Goal: Task Accomplishment & Management: Use online tool/utility

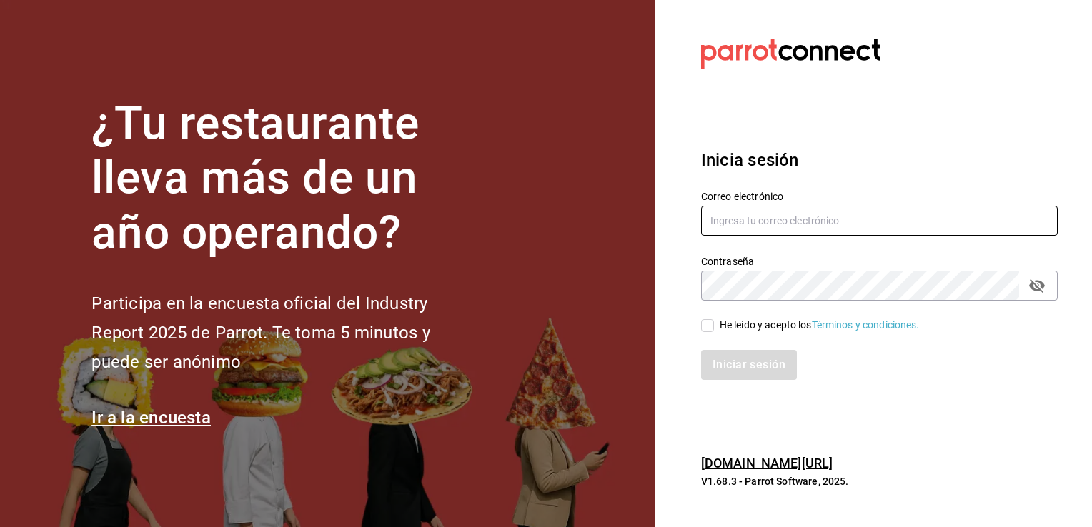
type input "[EMAIL_ADDRESS][DOMAIN_NAME]"
click at [707, 329] on input "He leído y acepto los Términos y condiciones." at bounding box center [707, 325] width 13 height 13
checkbox input "true"
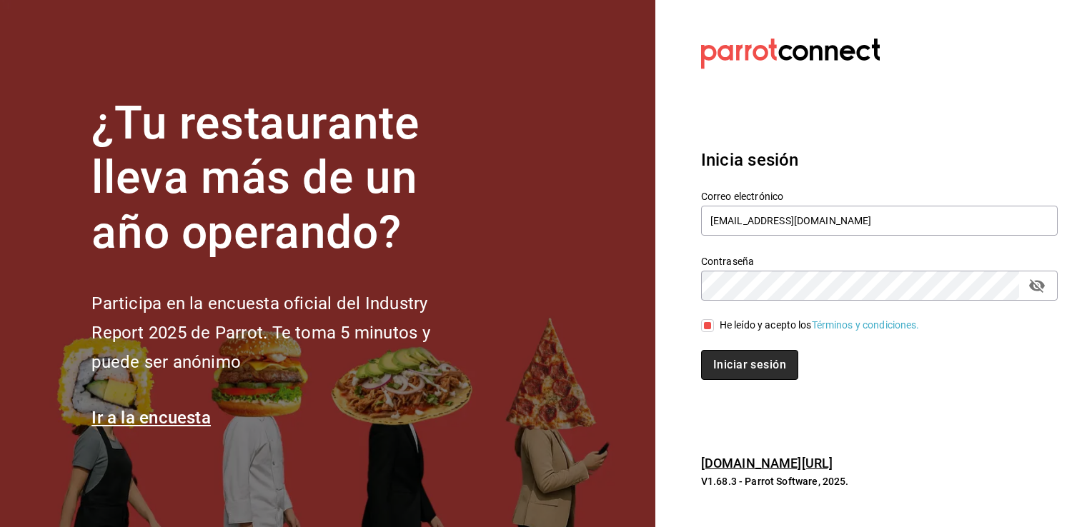
click at [724, 364] on button "Iniciar sesión" at bounding box center [749, 365] width 97 height 30
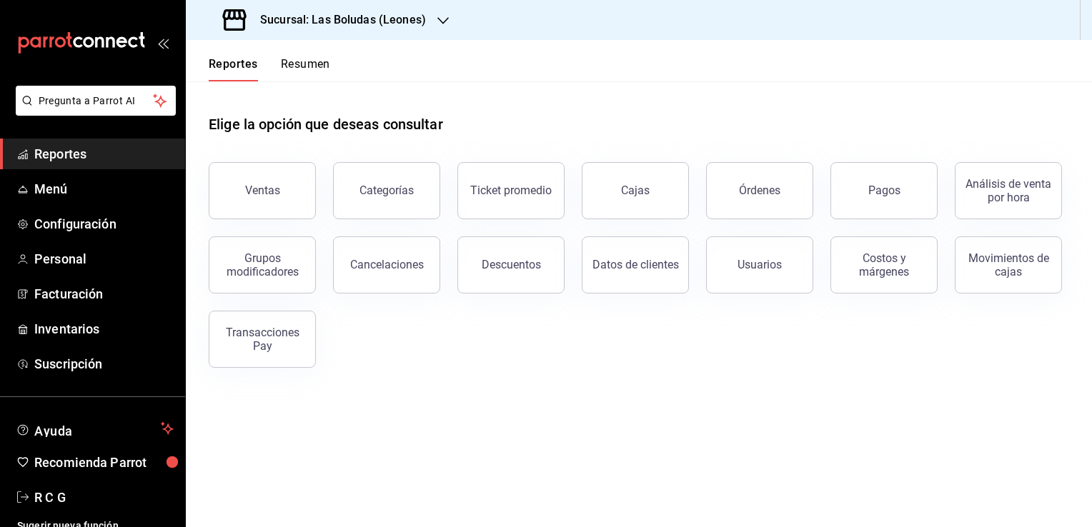
click at [405, 24] on h3 "Sucursal: Las Boludas (Leones)" at bounding box center [337, 19] width 177 height 17
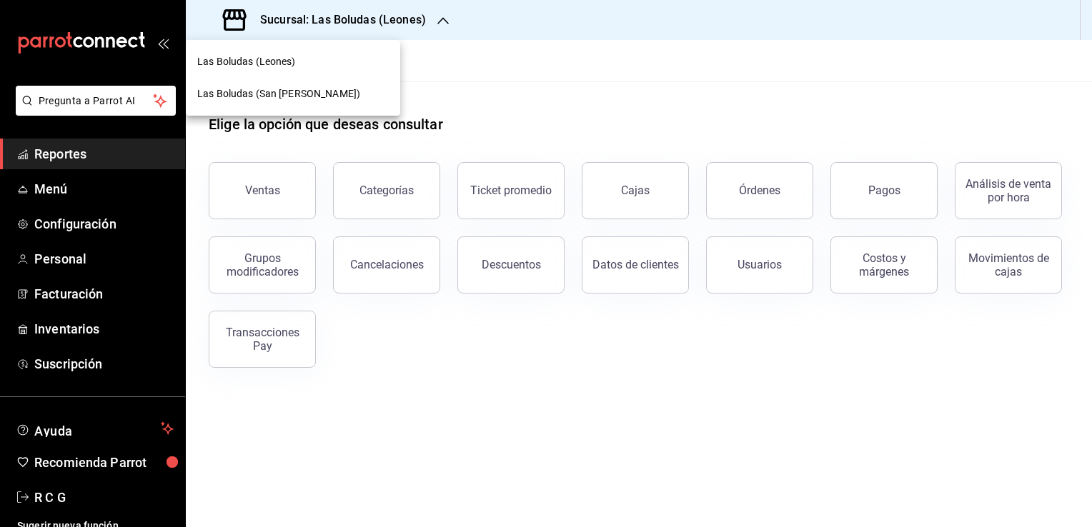
click at [257, 90] on span "Las Boludas (San Jeronimo)" at bounding box center [278, 93] width 163 height 15
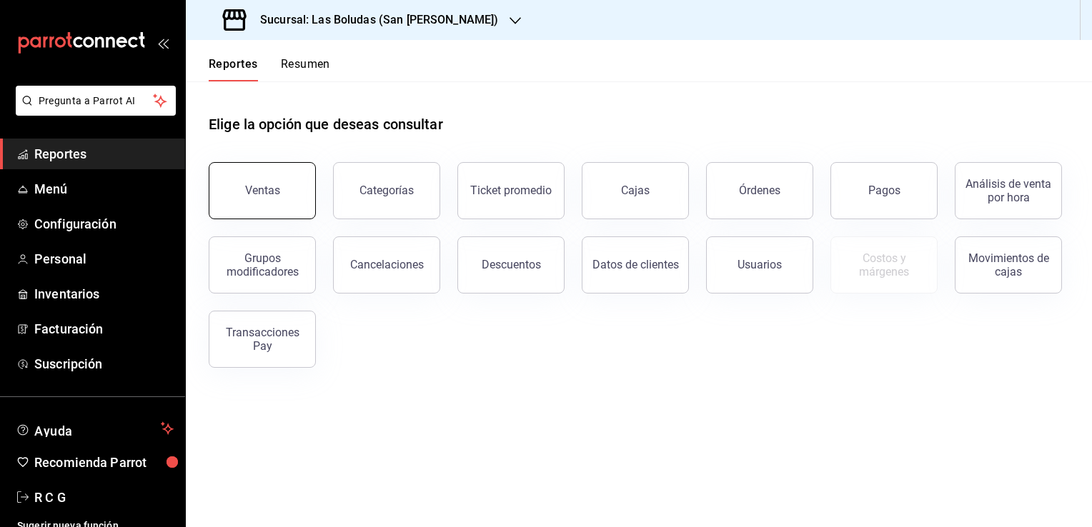
click at [262, 194] on div "Ventas" at bounding box center [262, 191] width 35 height 14
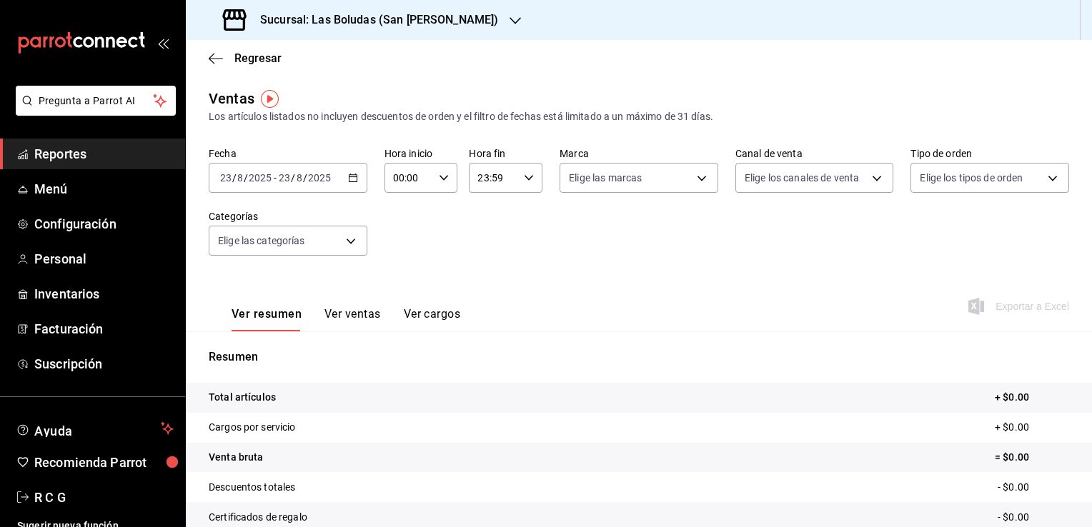
click at [349, 179] on \(Stroke\) "button" at bounding box center [353, 178] width 9 height 8
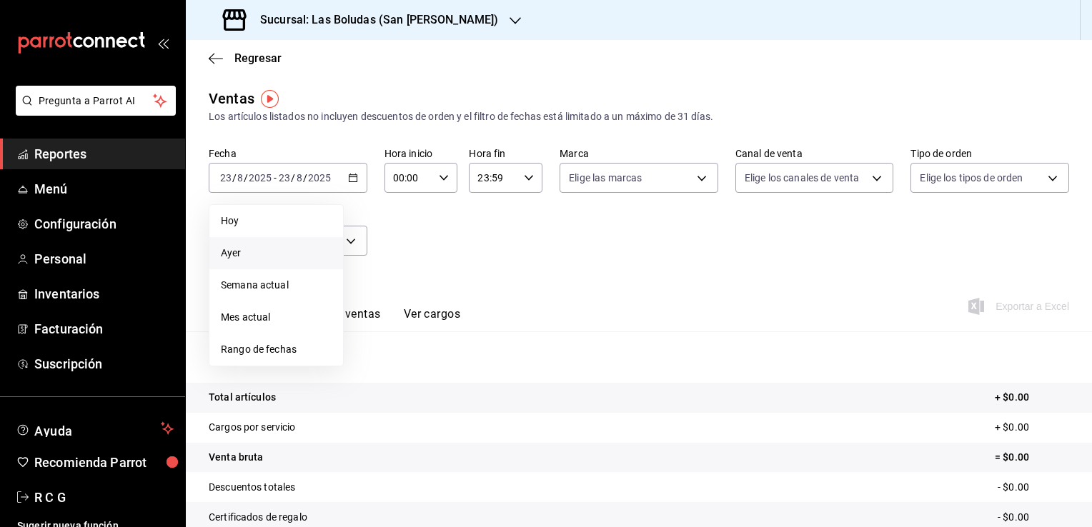
click at [238, 249] on span "Ayer" at bounding box center [276, 253] width 111 height 15
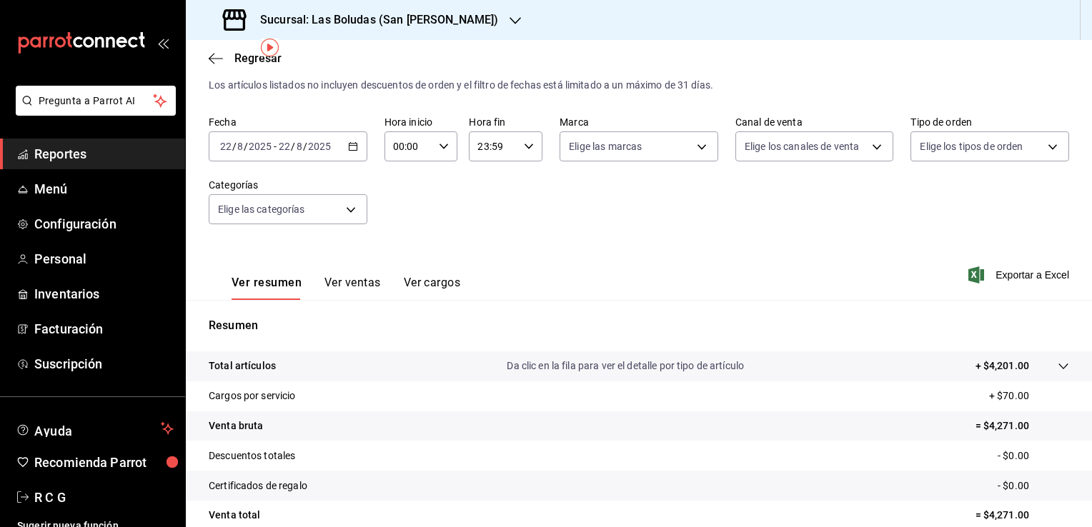
scroll to position [71, 0]
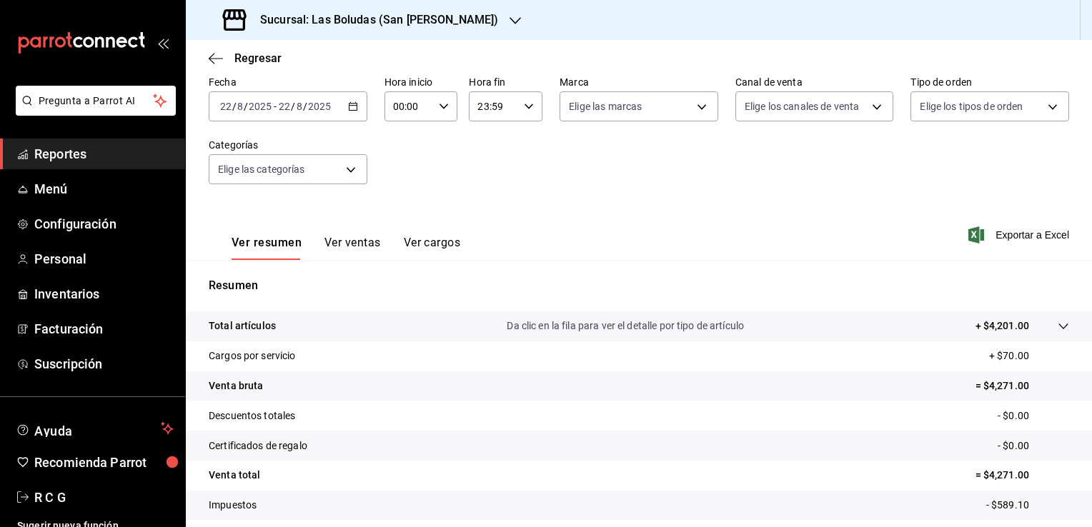
click at [353, 241] on button "Ver ventas" at bounding box center [352, 248] width 56 height 24
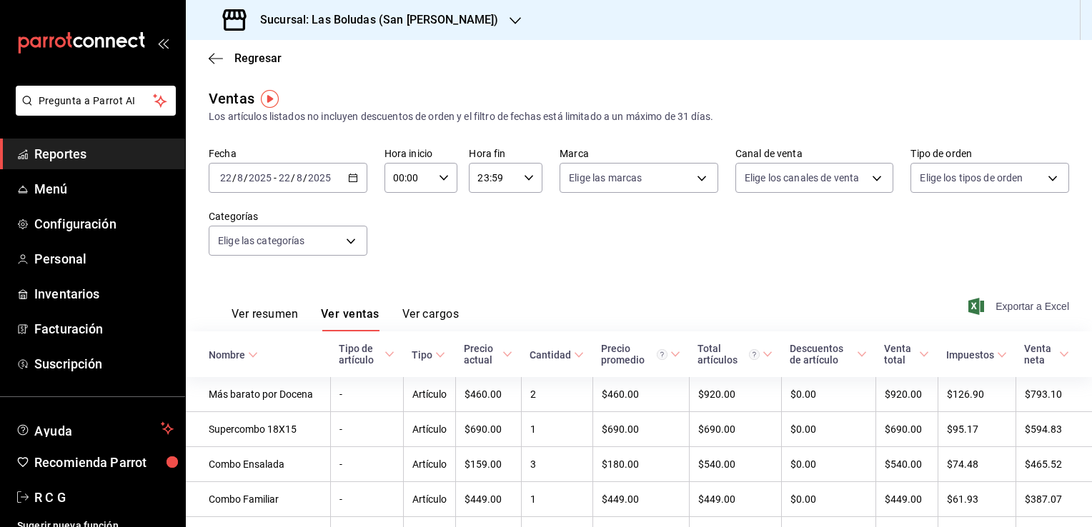
click at [1001, 307] on span "Exportar a Excel" at bounding box center [1020, 306] width 98 height 17
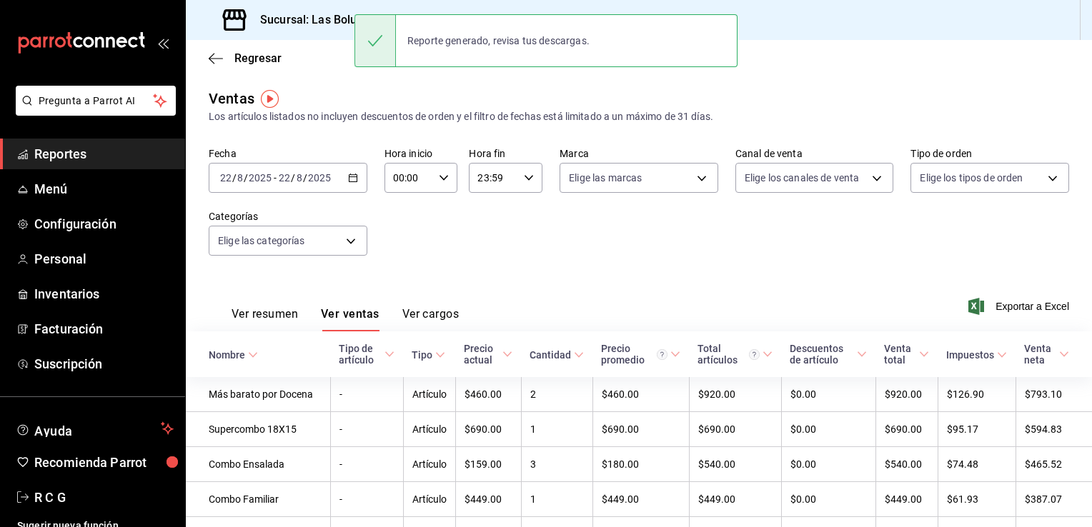
click at [512, 93] on div "Ventas Los artículos listados no incluyen descuentos de orden y el filtro de fe…" at bounding box center [639, 106] width 860 height 36
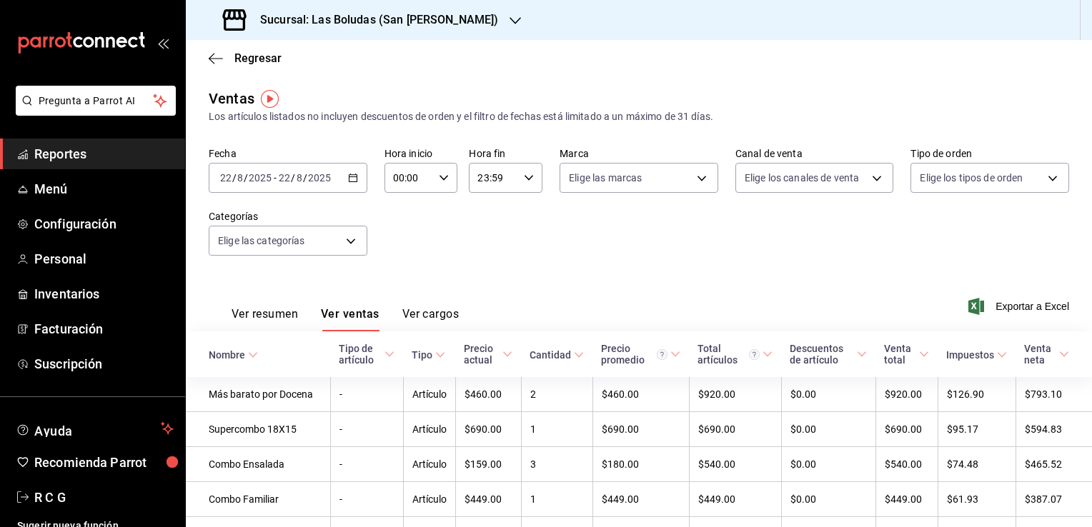
click at [451, 20] on h3 "Sucursal: Las Boludas (San Jeronimo)" at bounding box center [373, 19] width 249 height 17
click at [250, 60] on span "Las Boludas (Leones)" at bounding box center [246, 61] width 99 height 15
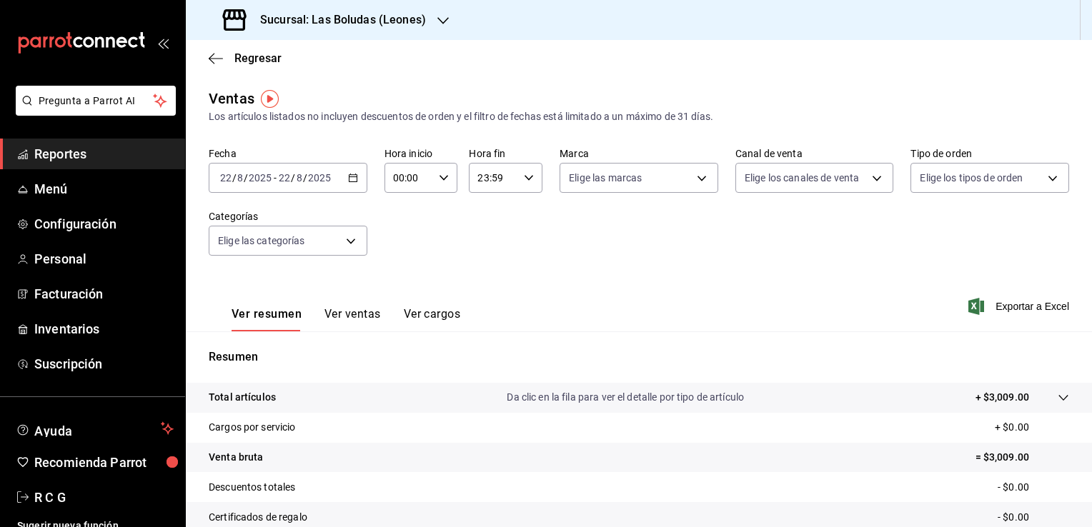
click at [335, 179] on div "2025-08-22 22 / 8 / 2025 - 2025-08-22 22 / 8 / 2025" at bounding box center [288, 178] width 159 height 30
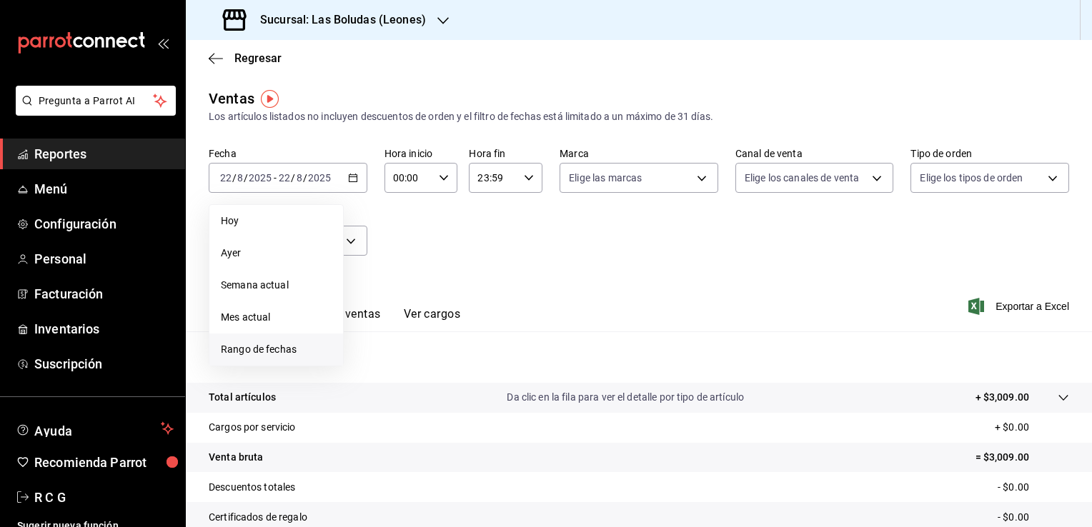
click at [277, 342] on span "Rango de fechas" at bounding box center [276, 349] width 111 height 15
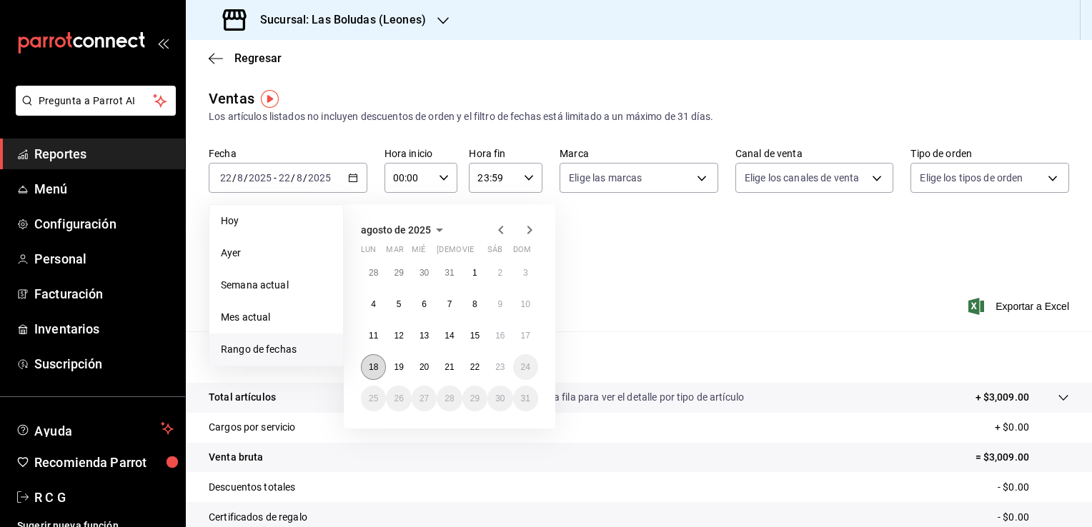
click at [374, 362] on abbr "18" at bounding box center [373, 367] width 9 height 10
click at [376, 366] on abbr "18" at bounding box center [373, 367] width 9 height 10
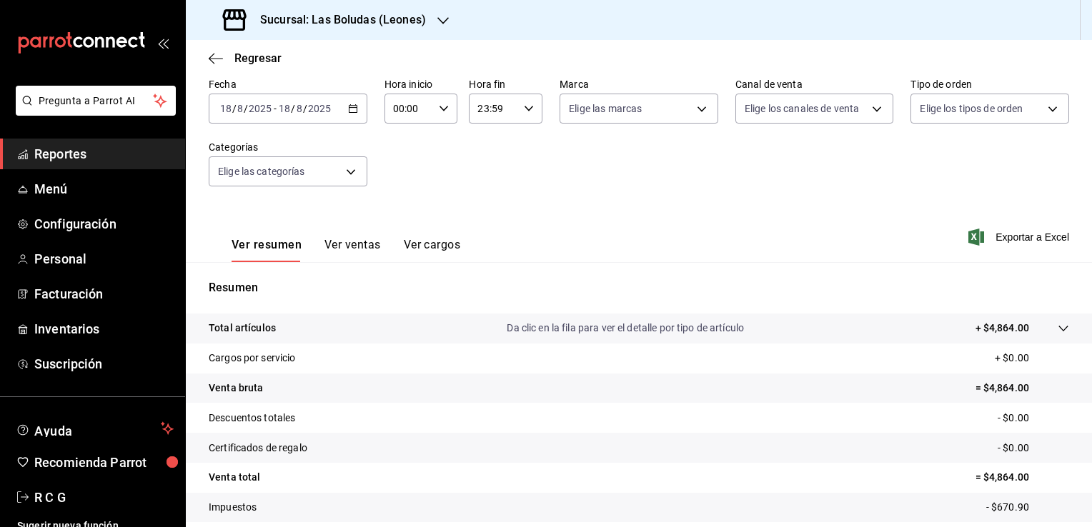
scroll to position [71, 0]
click at [357, 239] on button "Ver ventas" at bounding box center [352, 248] width 56 height 24
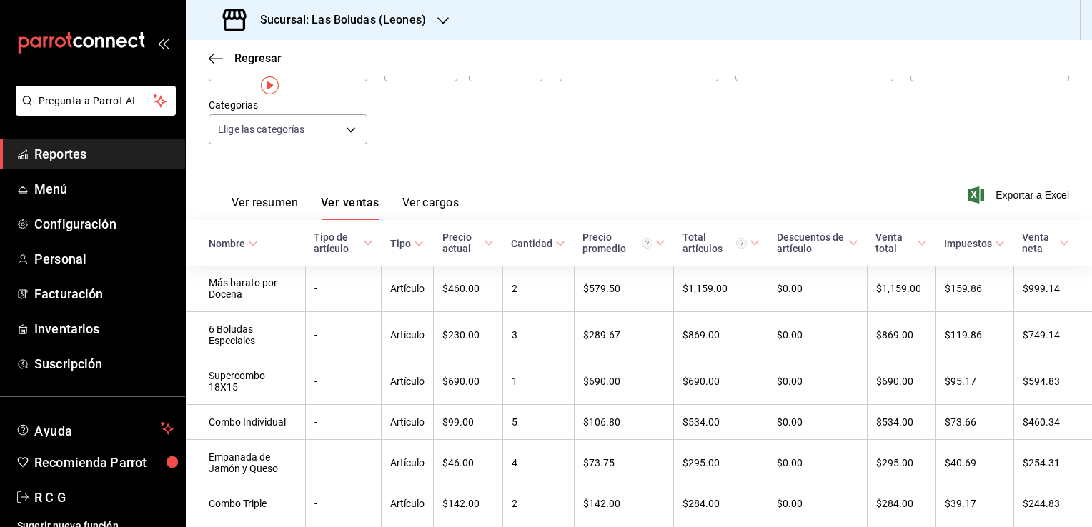
scroll to position [143, 0]
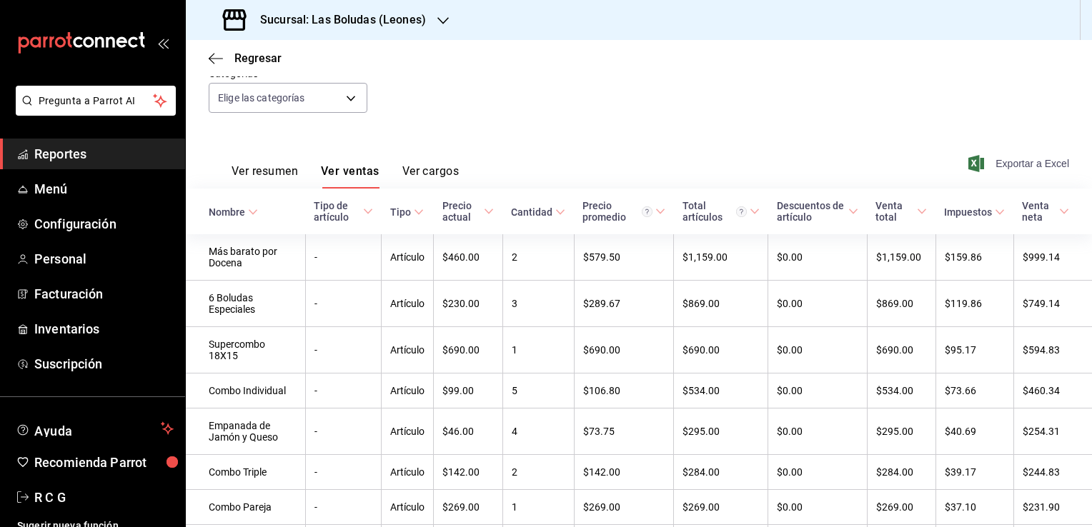
click at [1010, 161] on span "Exportar a Excel" at bounding box center [1020, 163] width 98 height 17
click at [604, 115] on div "Fecha 2025-08-18 18 / 8 / 2025 - 2025-08-18 18 / 8 / 2025 Hora inicio 00:00 Hor…" at bounding box center [639, 67] width 860 height 126
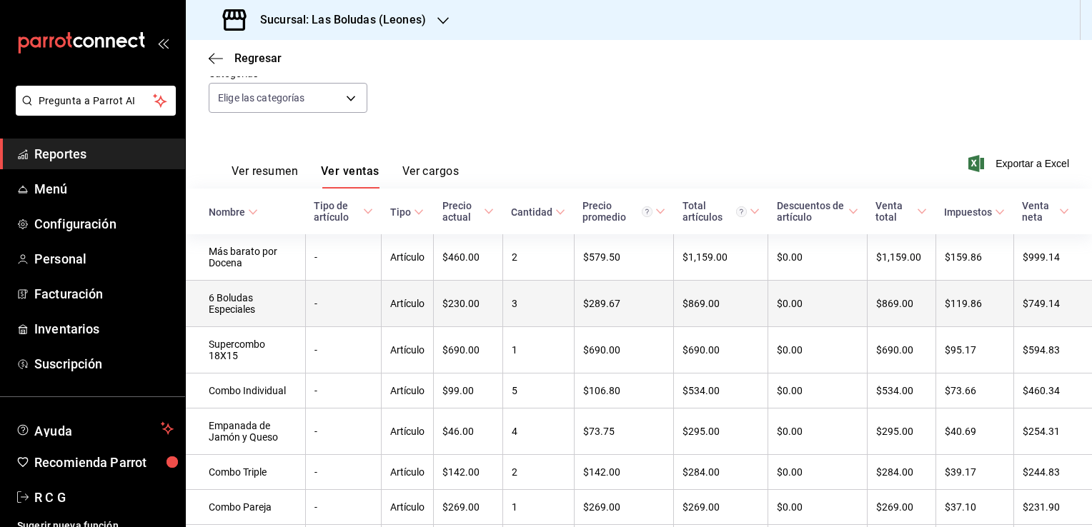
drag, startPoint x: 649, startPoint y: 300, endPoint x: 697, endPoint y: 300, distance: 48.6
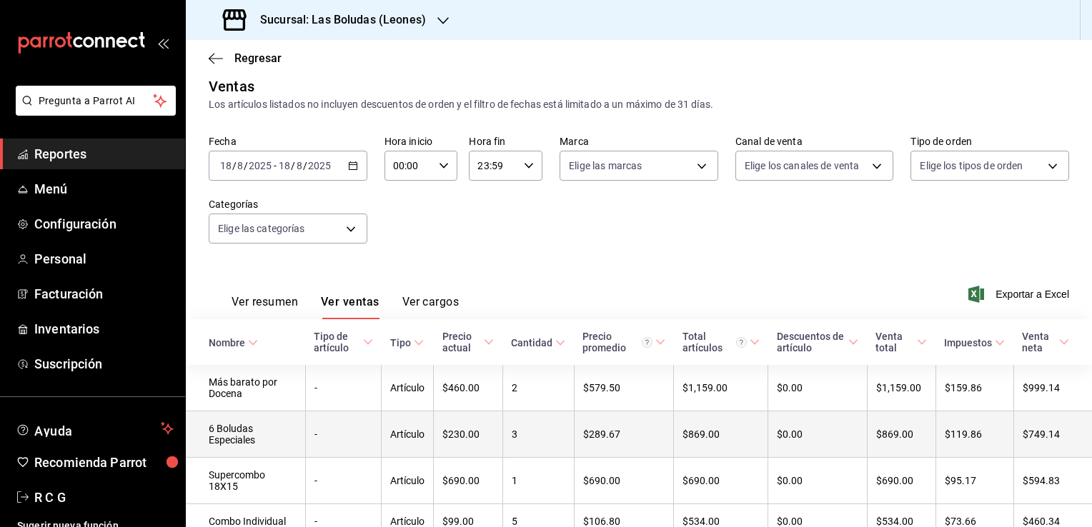
scroll to position [0, 0]
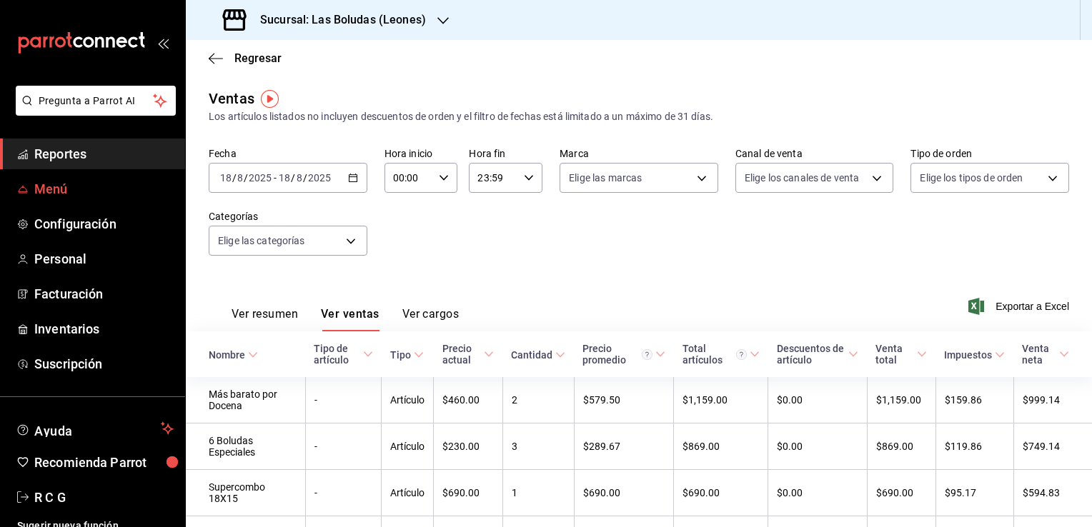
click at [57, 191] on span "Menú" at bounding box center [103, 188] width 139 height 19
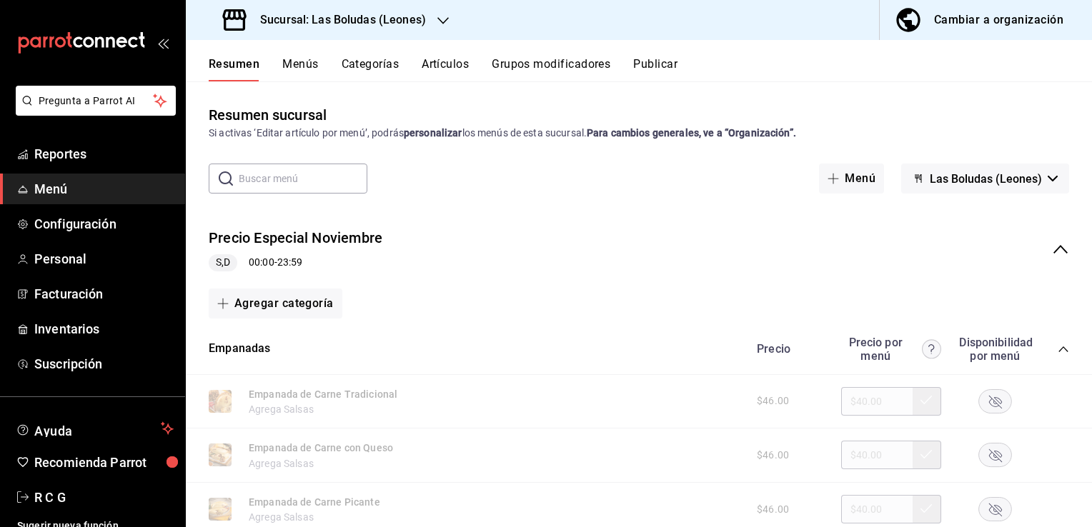
click at [300, 61] on button "Menús" at bounding box center [300, 69] width 36 height 24
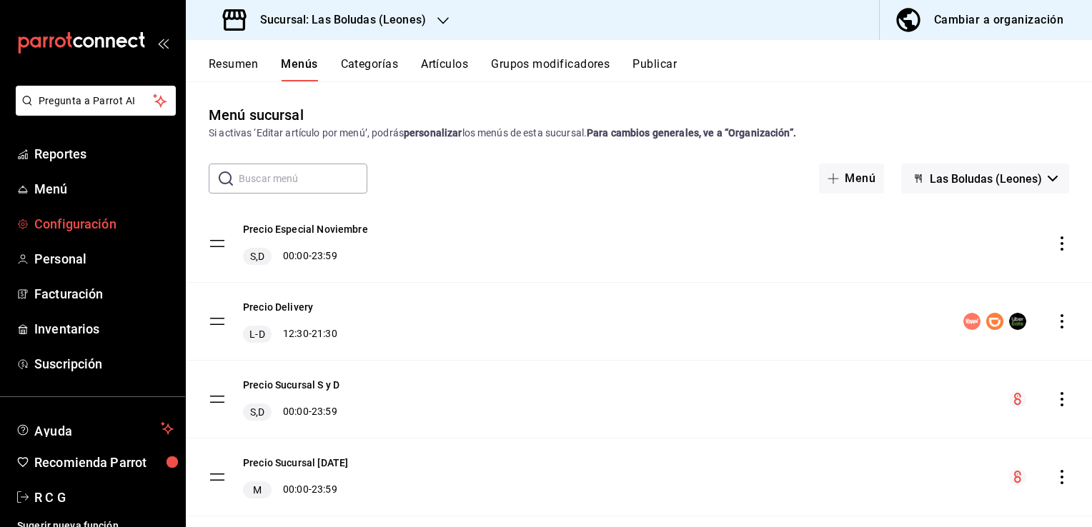
click at [71, 219] on span "Configuración" at bounding box center [103, 223] width 139 height 19
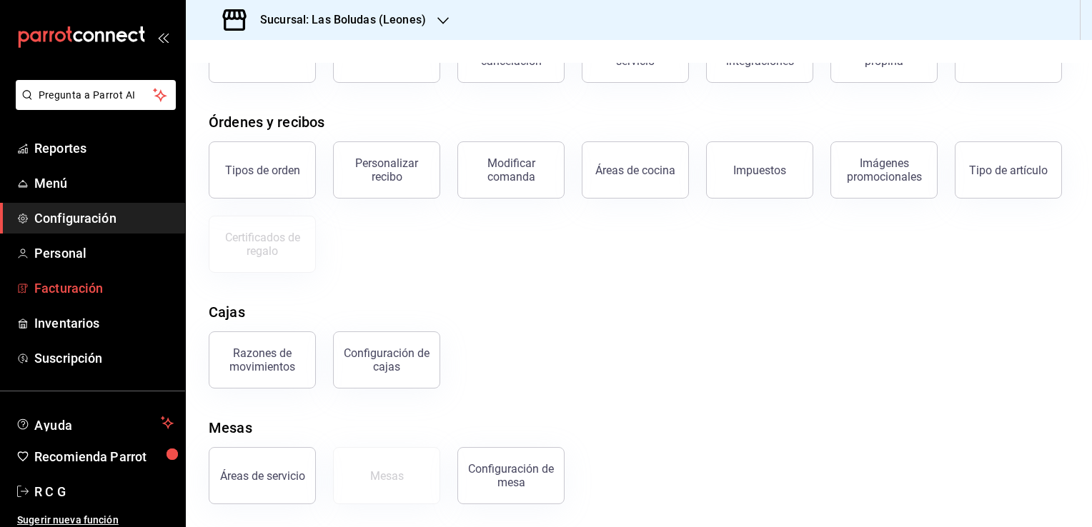
scroll to position [11, 0]
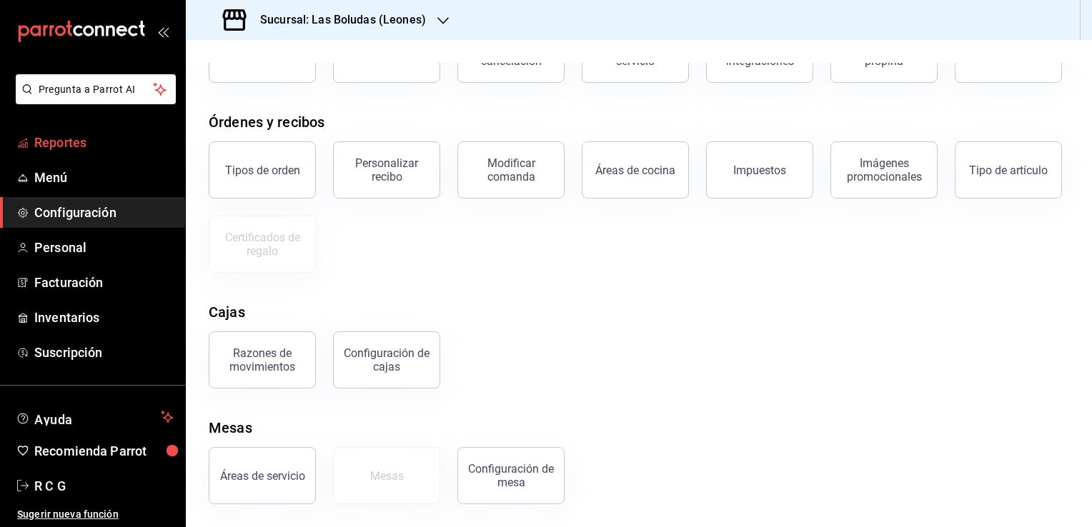
click at [57, 142] on span "Reportes" at bounding box center [103, 142] width 139 height 19
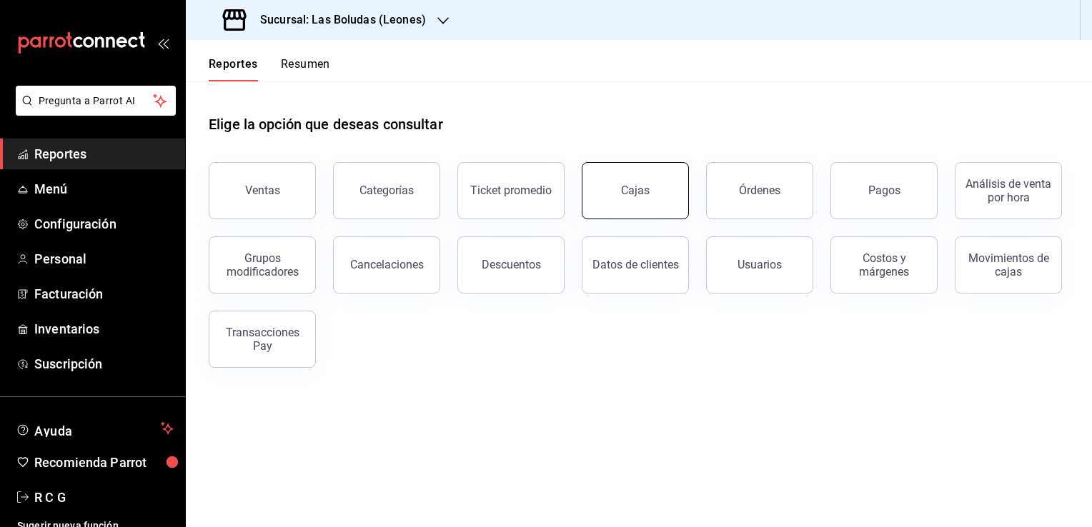
click at [622, 198] on button "Cajas" at bounding box center [635, 190] width 107 height 57
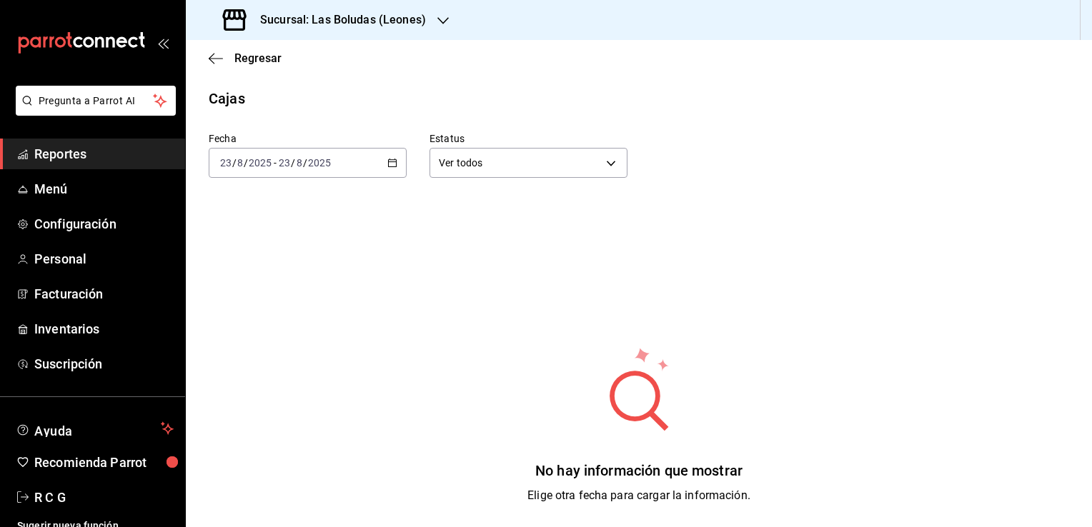
click at [387, 163] on icon "button" at bounding box center [392, 163] width 10 height 10
click at [252, 361] on span "Rango de fechas" at bounding box center [276, 366] width 111 height 15
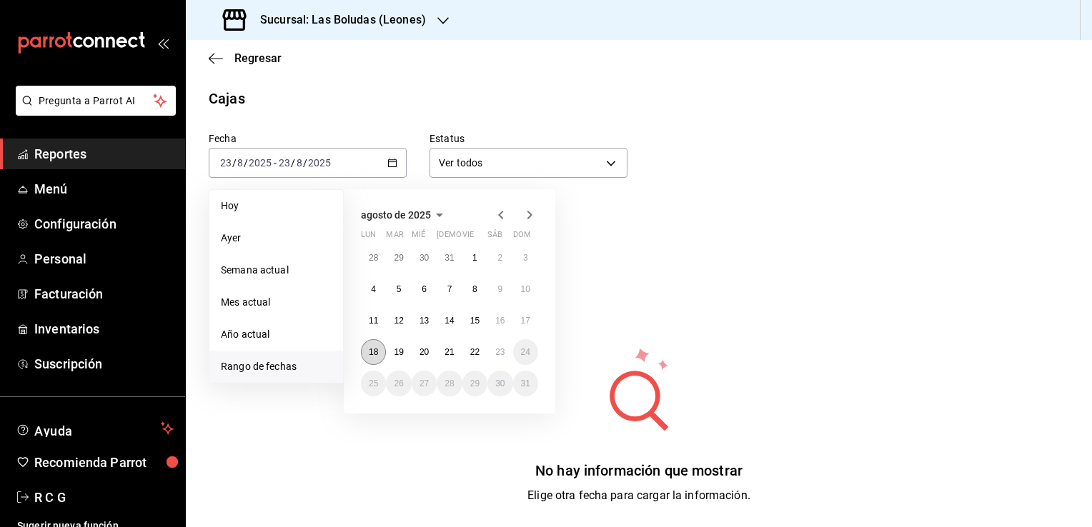
click at [372, 349] on abbr "18" at bounding box center [373, 352] width 9 height 10
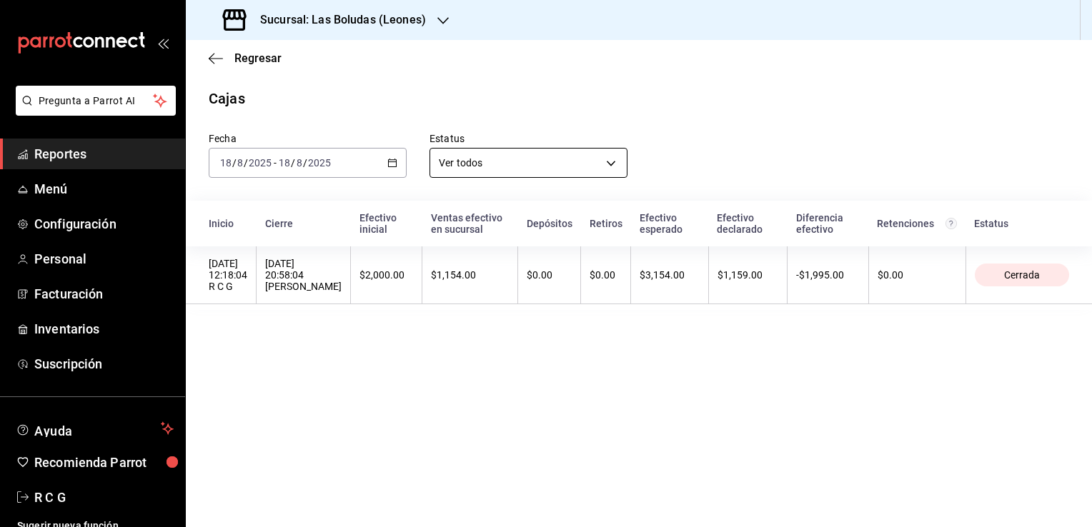
click at [592, 159] on body "Pregunta a Parrot AI Reportes Menú Configuración Personal Facturación Inventari…" at bounding box center [546, 263] width 1092 height 527
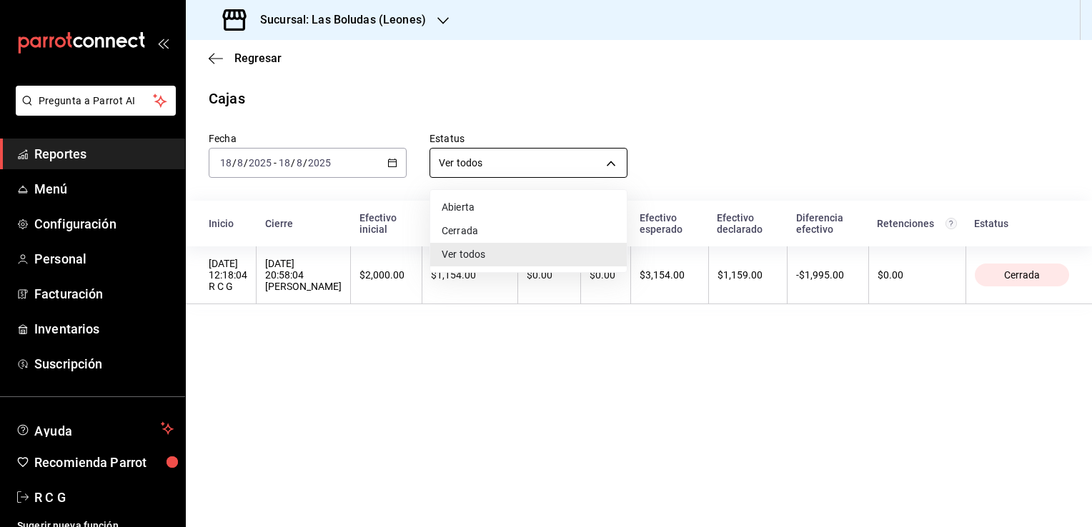
click at [592, 159] on div at bounding box center [546, 263] width 1092 height 527
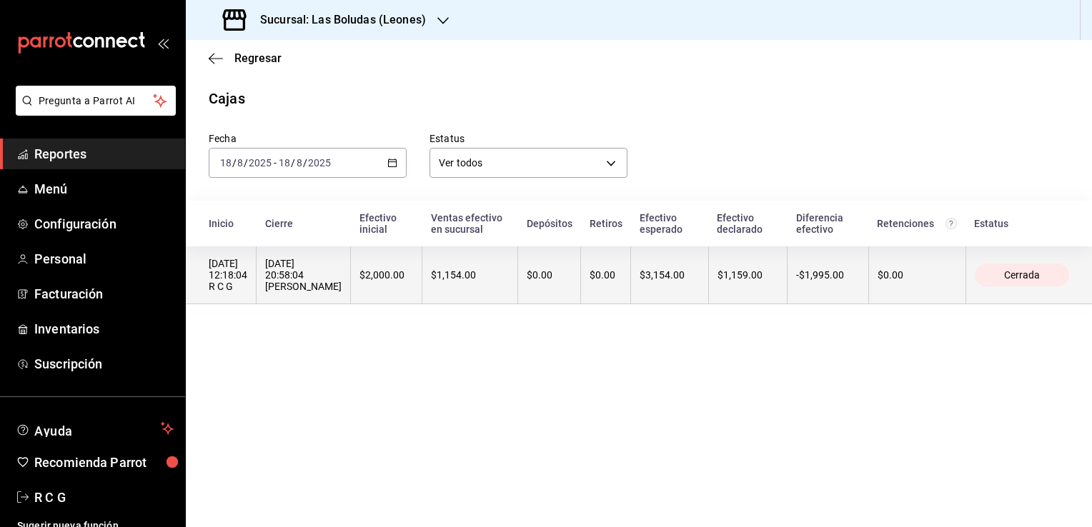
click at [759, 287] on th "$1,159.00" at bounding box center [747, 276] width 79 height 58
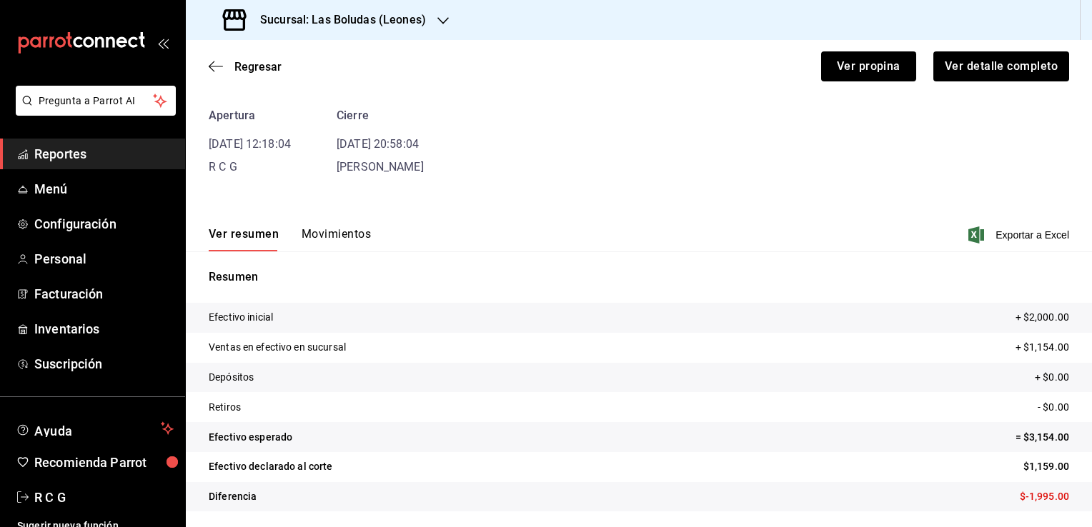
scroll to position [56, 0]
click at [327, 222] on div "Ver resumen Movimientos Exportar a Excel" at bounding box center [639, 229] width 906 height 41
click at [326, 234] on button "Movimientos" at bounding box center [336, 238] width 69 height 24
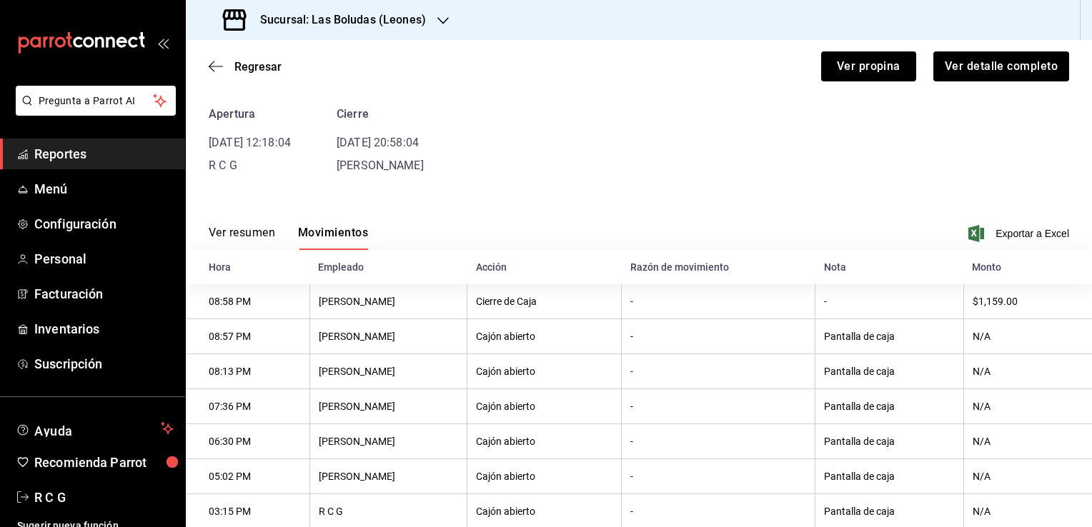
scroll to position [49, 0]
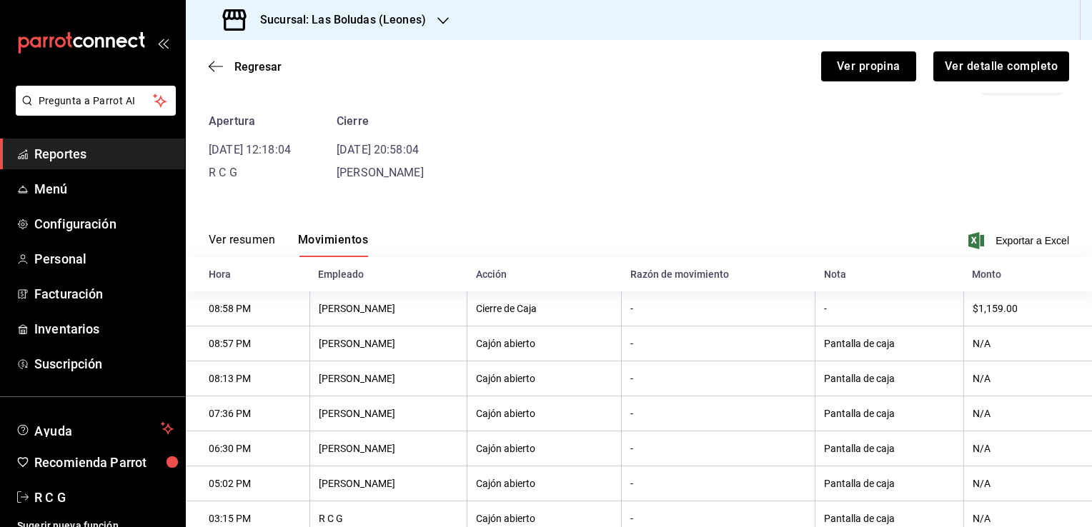
click at [246, 239] on button "Ver resumen" at bounding box center [242, 245] width 66 height 24
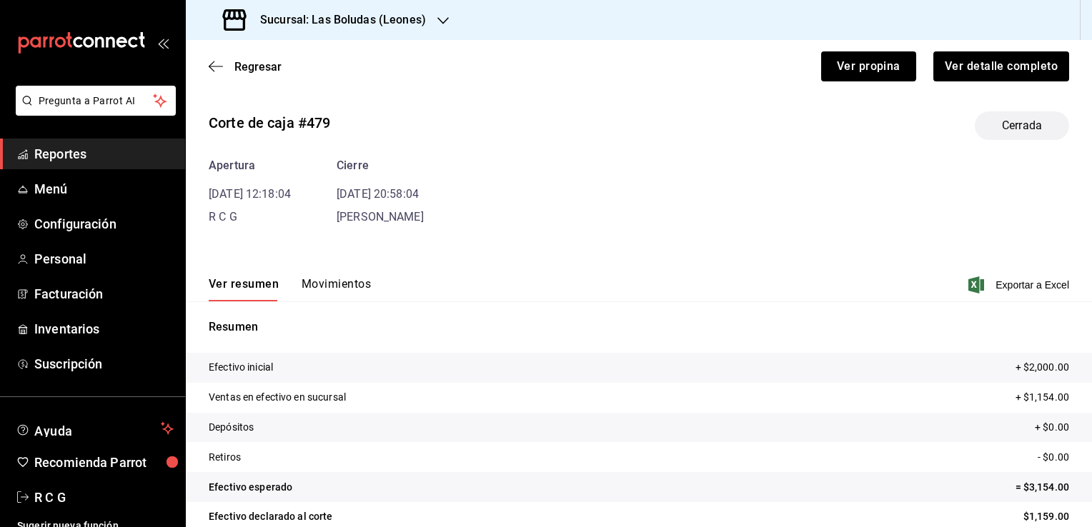
scroll to position [0, 0]
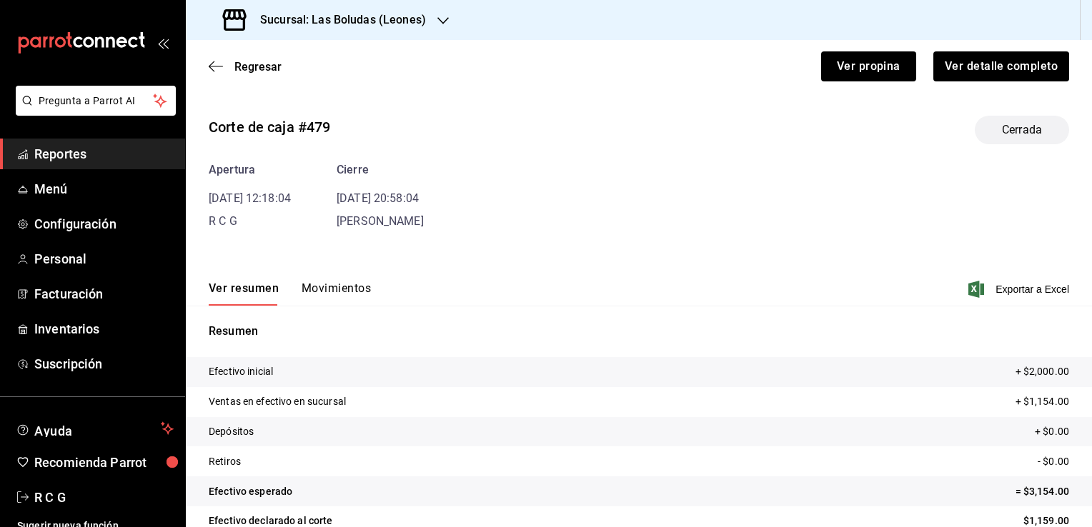
click at [354, 292] on button "Movimientos" at bounding box center [336, 294] width 69 height 24
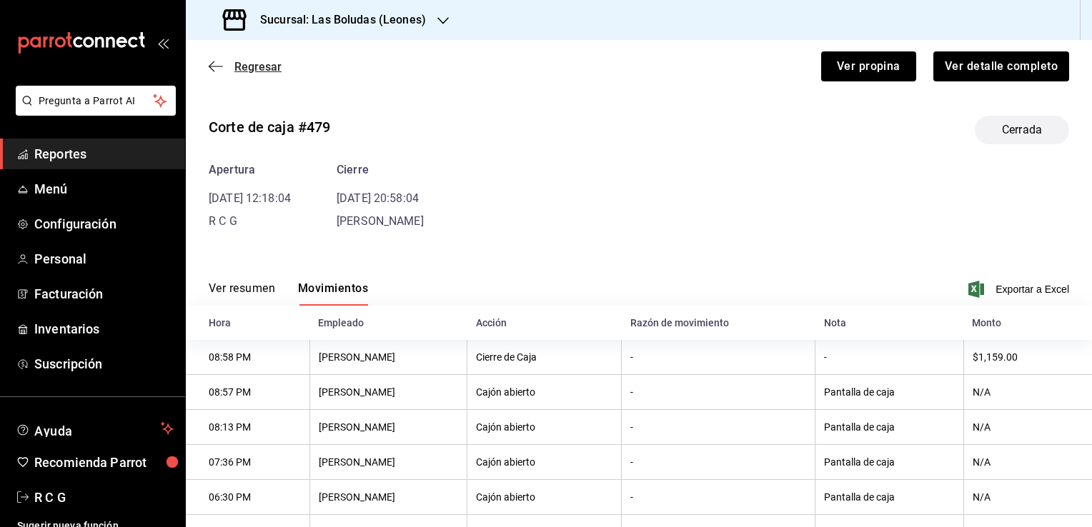
click at [216, 64] on icon "button" at bounding box center [216, 66] width 14 height 13
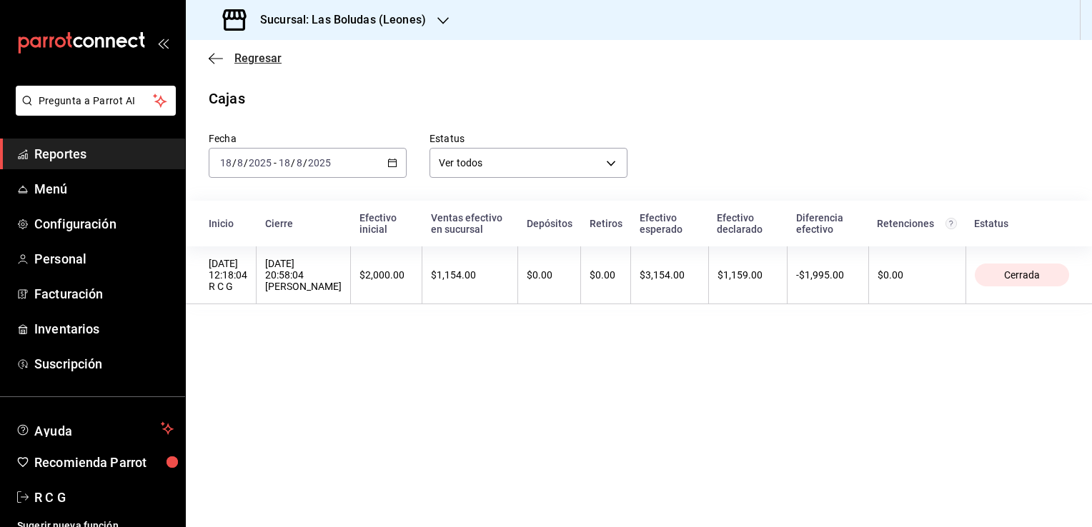
click at [215, 61] on icon "button" at bounding box center [216, 58] width 14 height 13
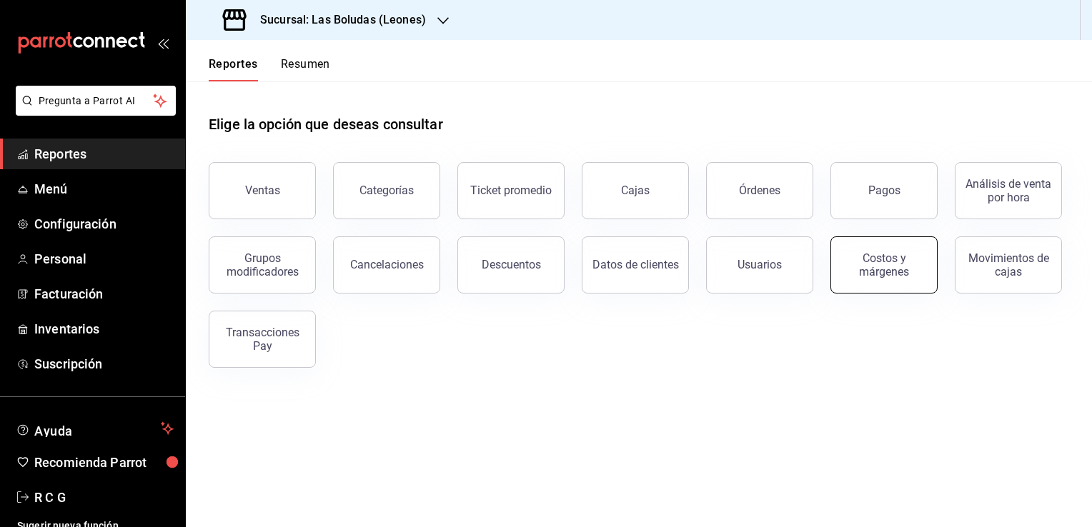
click at [875, 268] on div "Costos y márgenes" at bounding box center [884, 265] width 89 height 27
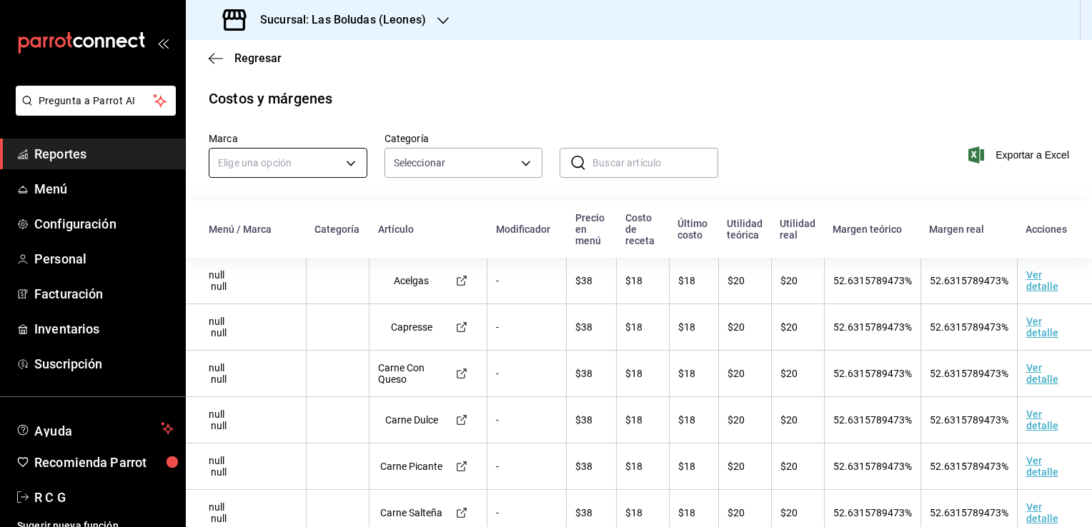
click at [349, 159] on body "Pregunta a Parrot AI Reportes Menú Configuración Personal Facturación Inventari…" at bounding box center [546, 263] width 1092 height 527
click at [299, 230] on li "Las Boludas (Leones)" at bounding box center [286, 231] width 155 height 24
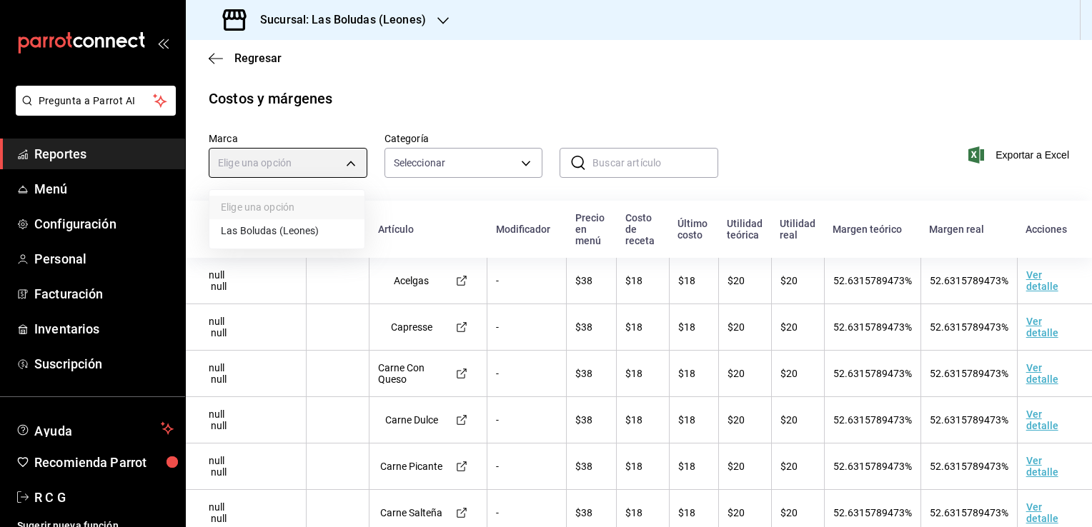
type input "cd152e16-0127-4aa6-85a8-7960949e6802"
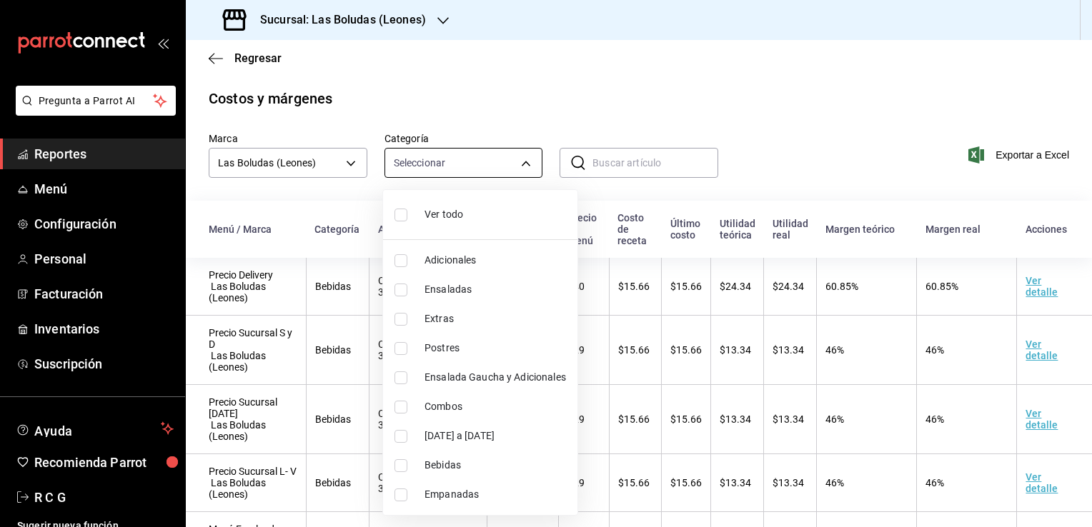
click at [476, 156] on body "Pregunta a Parrot AI Reportes Menú Configuración Personal Facturación Inventari…" at bounding box center [546, 263] width 1092 height 527
click at [723, 287] on div at bounding box center [546, 263] width 1092 height 527
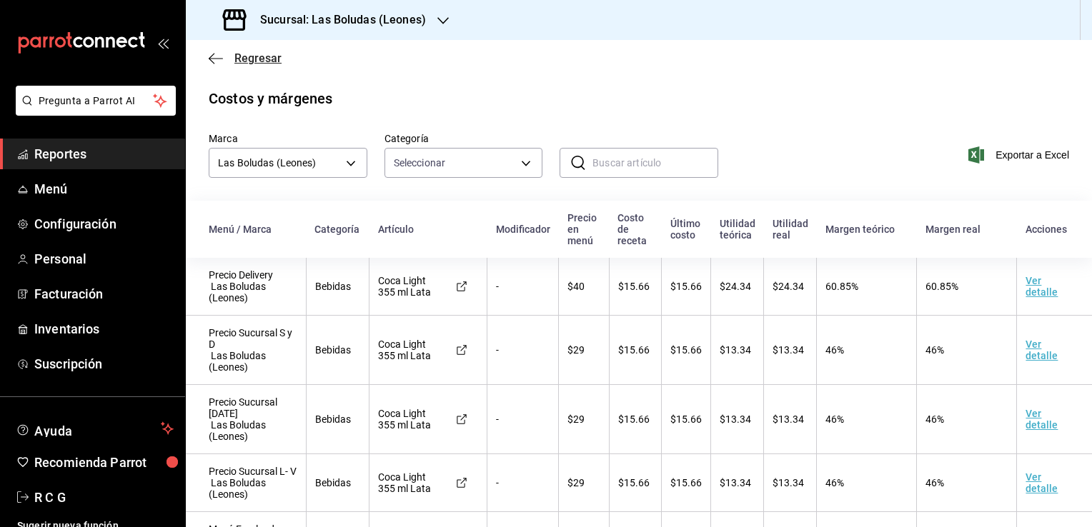
click at [214, 56] on icon "button" at bounding box center [216, 58] width 14 height 13
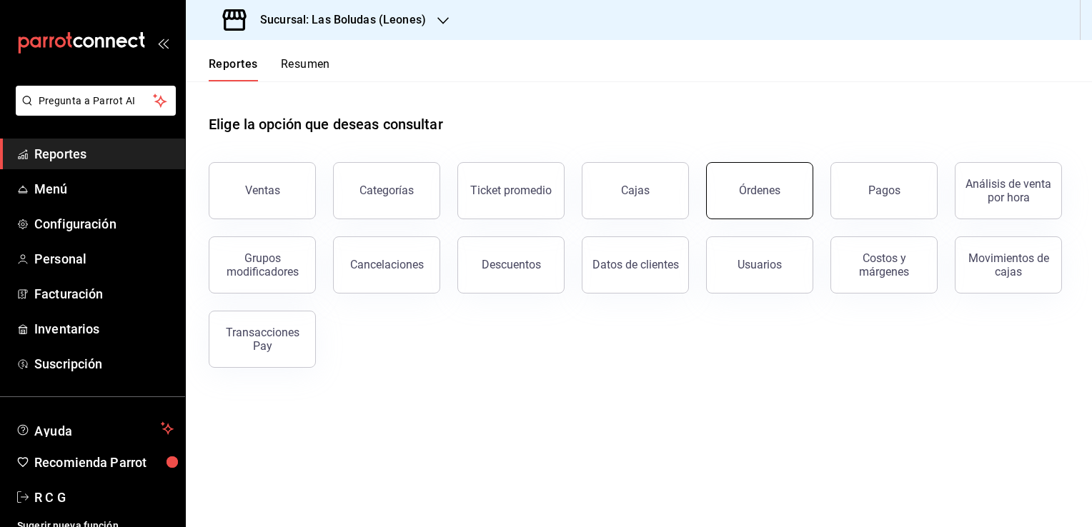
click at [746, 196] on div "Órdenes" at bounding box center [759, 191] width 41 height 14
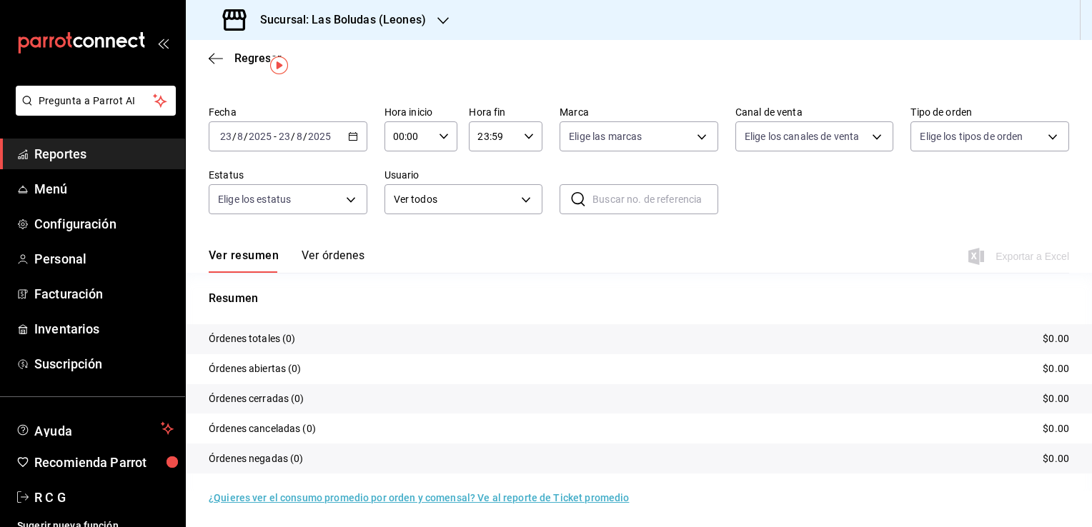
scroll to position [34, 0]
click at [350, 133] on icon "button" at bounding box center [353, 135] width 10 height 10
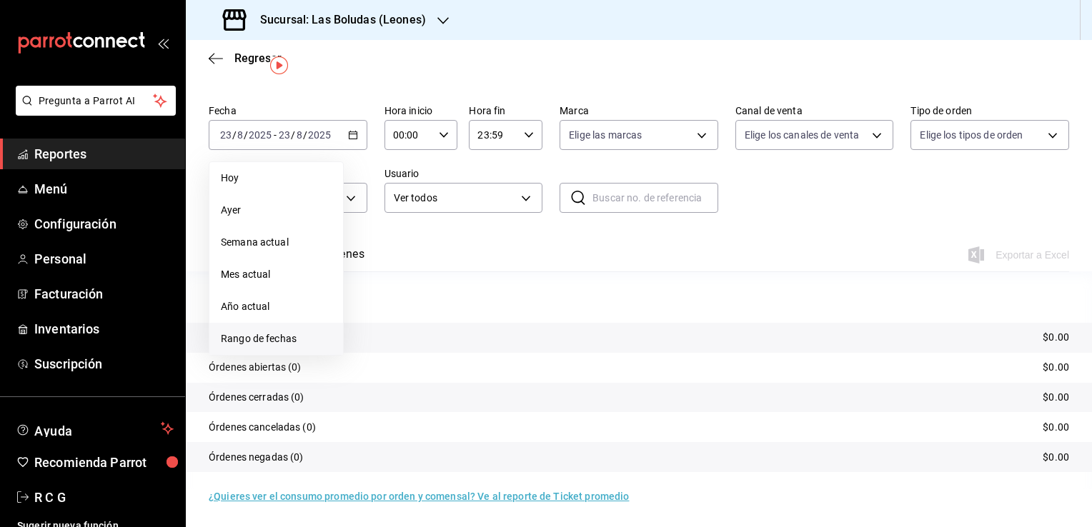
click at [247, 342] on span "Rango de fechas" at bounding box center [276, 339] width 111 height 15
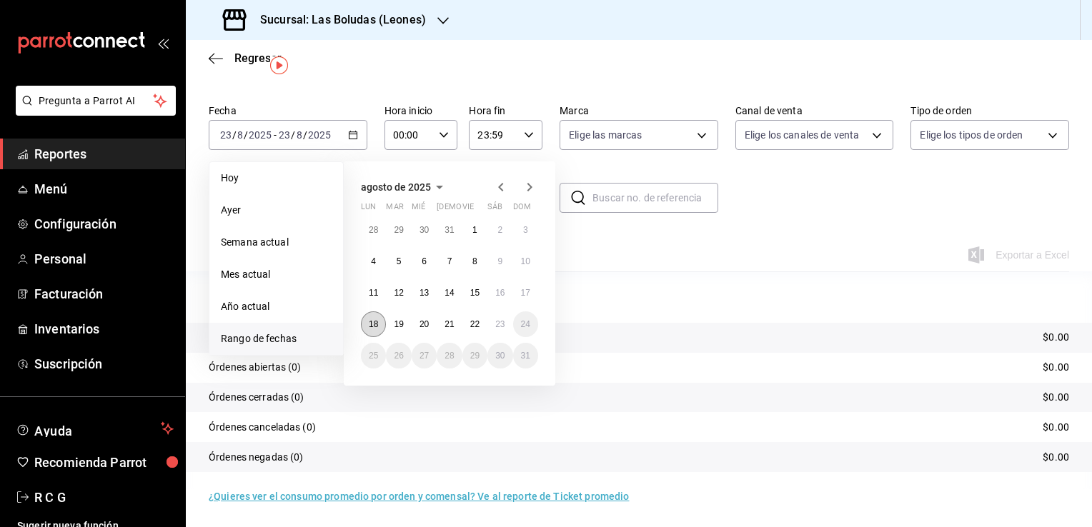
click at [377, 322] on abbr "18" at bounding box center [373, 324] width 9 height 10
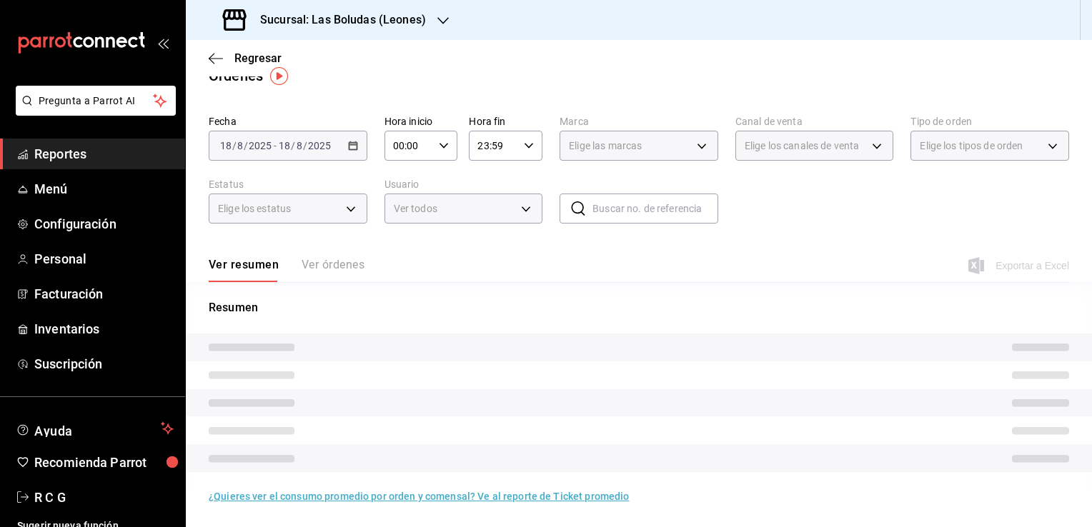
scroll to position [34, 0]
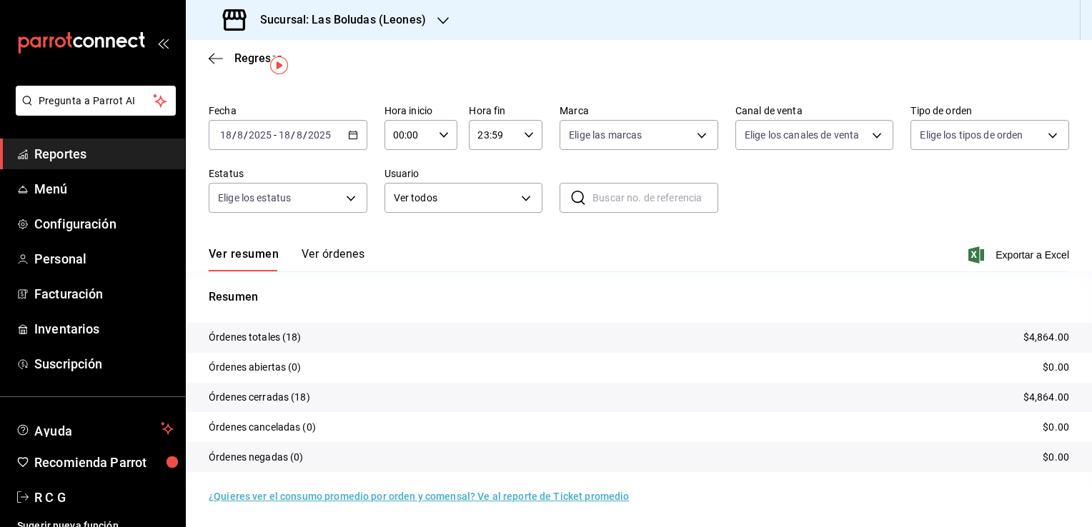
click at [347, 247] on button "Ver órdenes" at bounding box center [333, 259] width 63 height 24
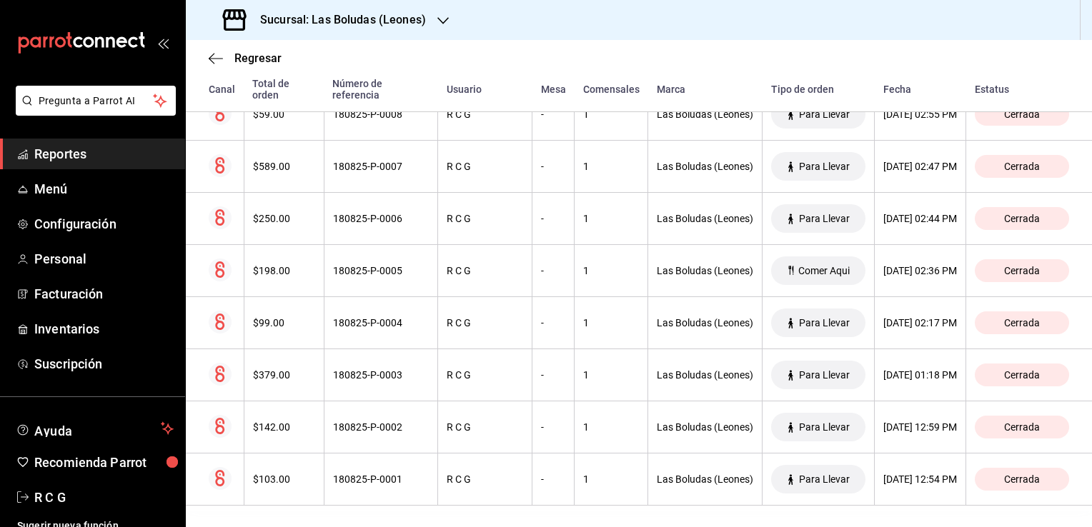
scroll to position [815, 0]
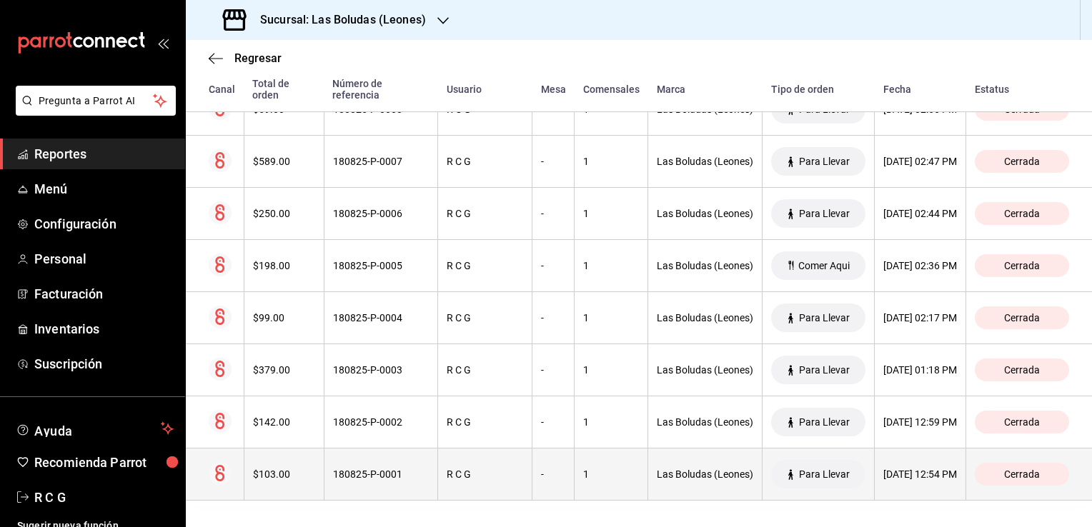
click at [583, 472] on div "1" at bounding box center [611, 474] width 56 height 11
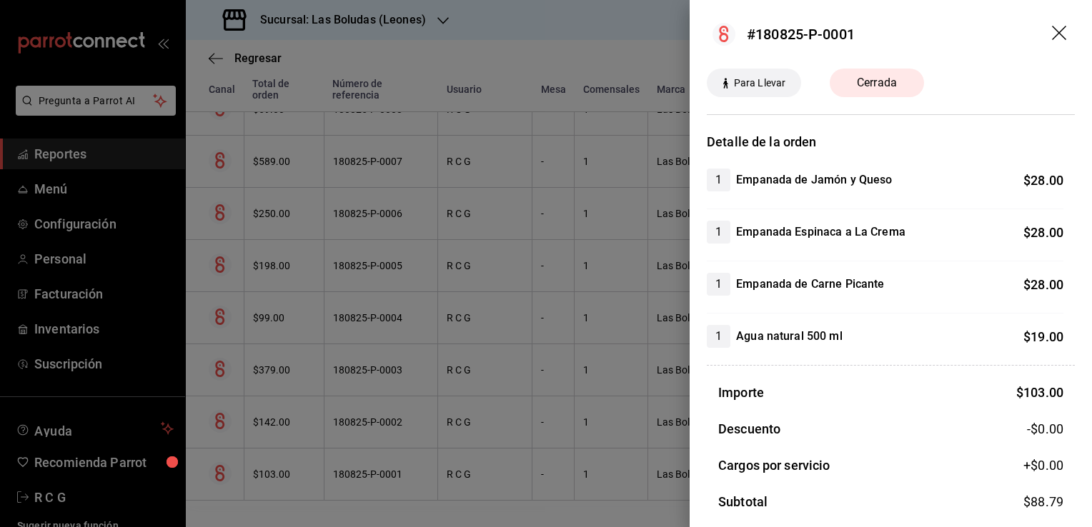
scroll to position [0, 0]
click at [1052, 32] on icon "drag" at bounding box center [1060, 34] width 17 height 17
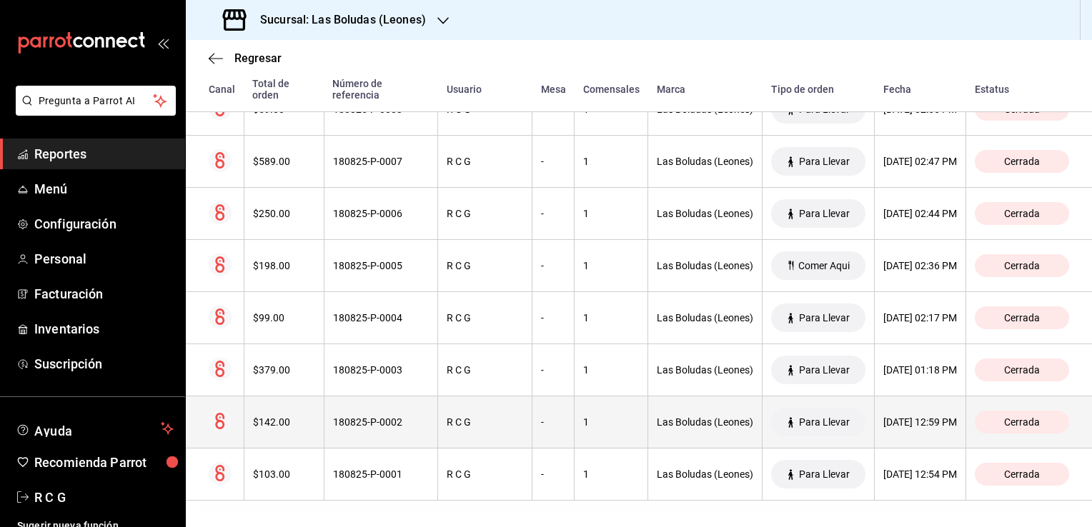
scroll to position [744, 0]
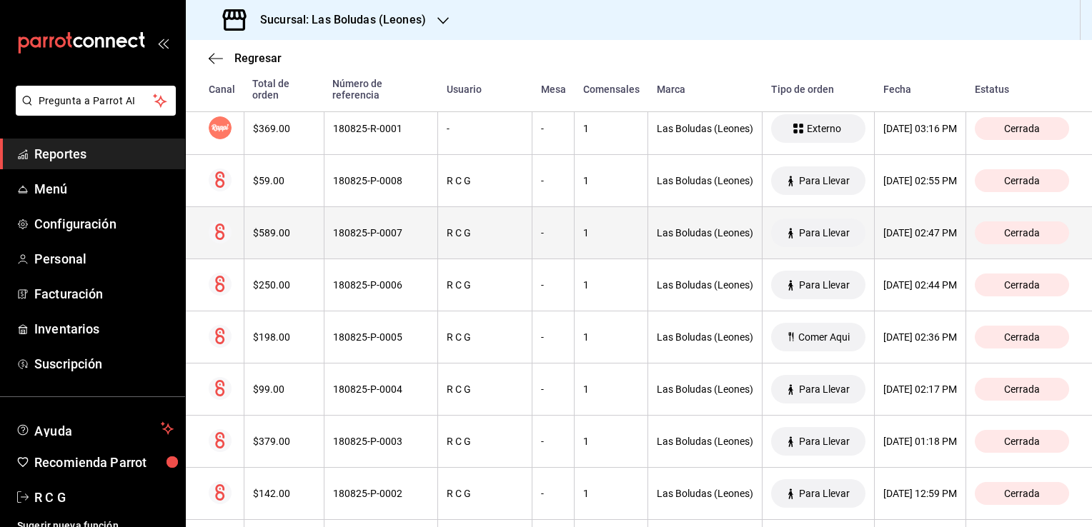
click at [482, 238] on div "R C G" at bounding box center [485, 232] width 76 height 11
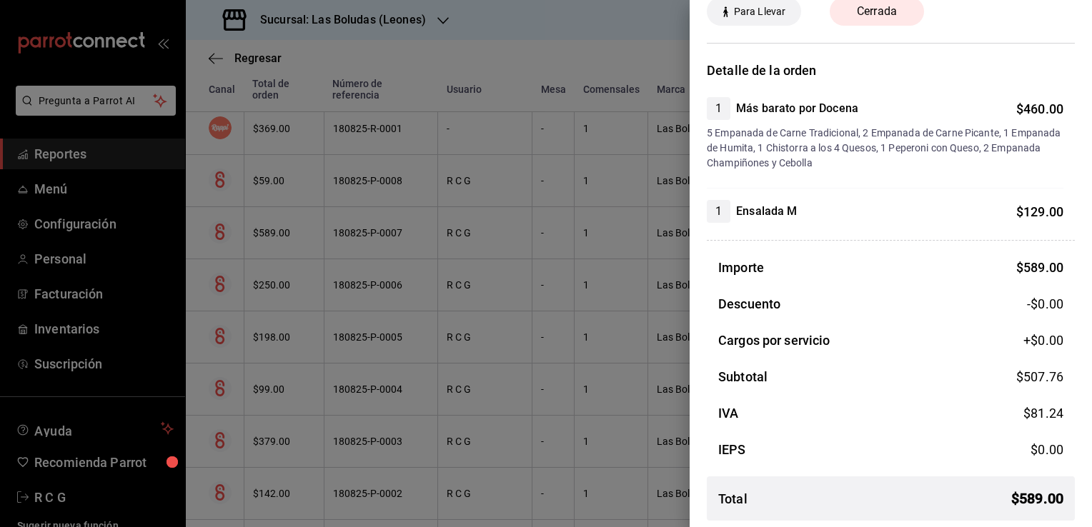
scroll to position [0, 0]
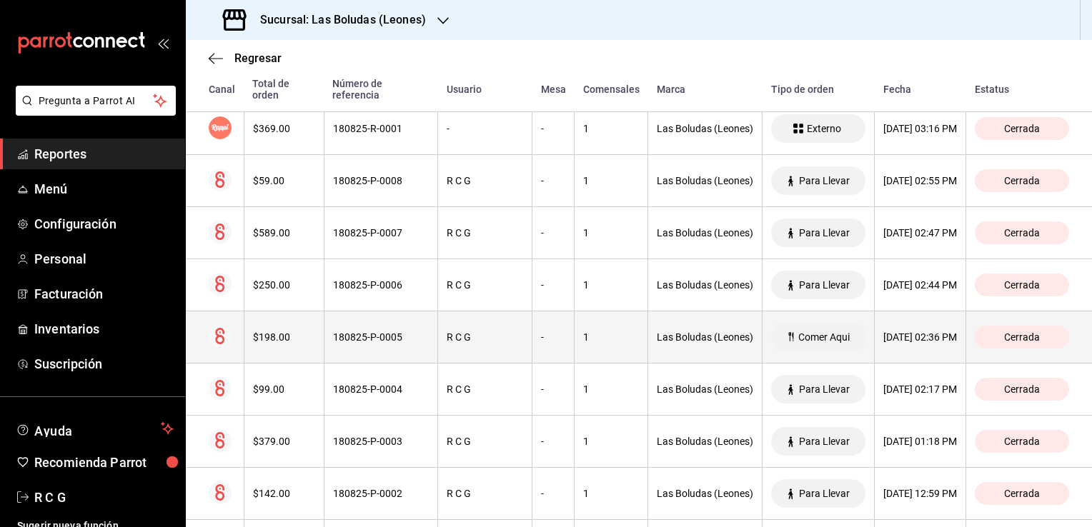
click at [463, 334] on div "R C G" at bounding box center [485, 337] width 76 height 11
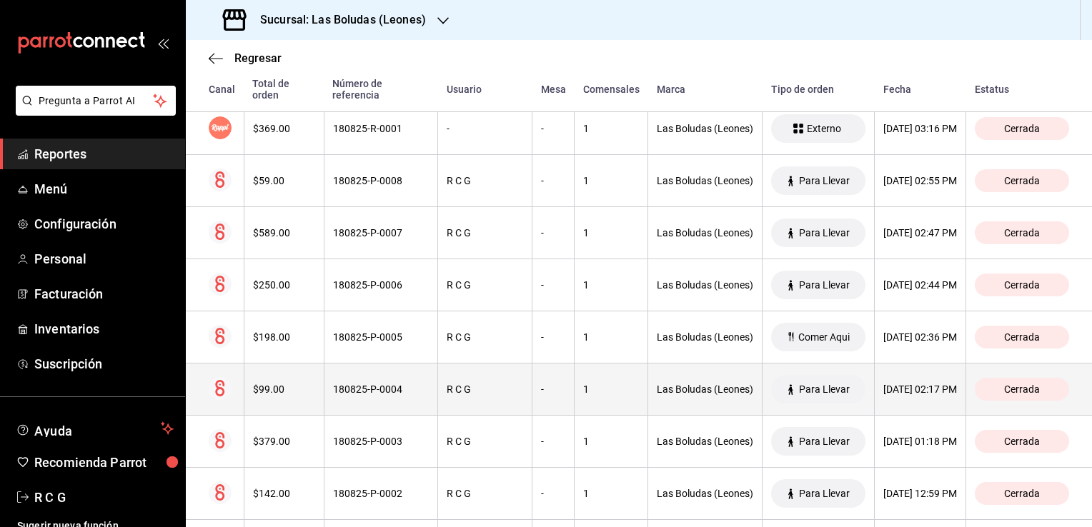
click at [575, 392] on th "1" at bounding box center [612, 390] width 74 height 52
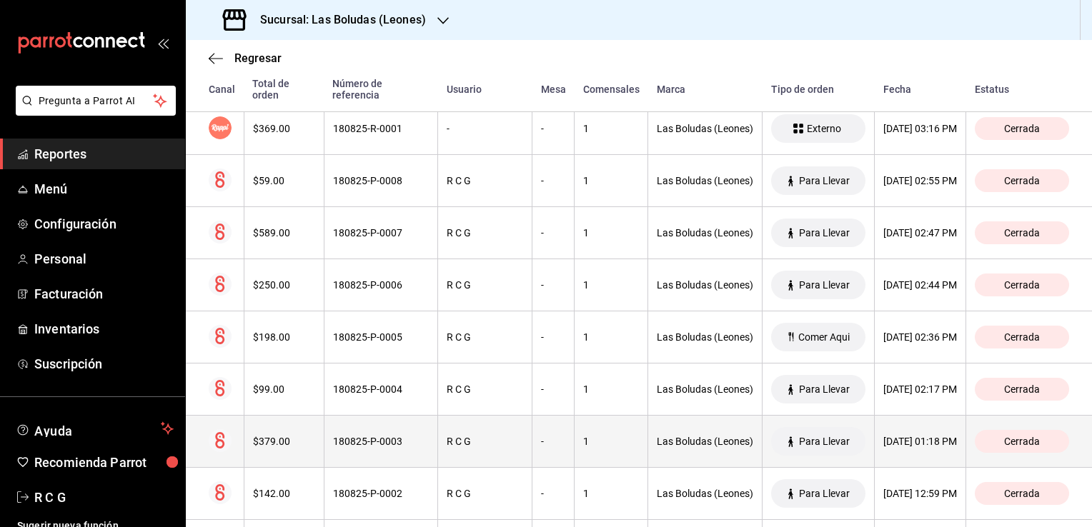
click at [575, 439] on th "1" at bounding box center [612, 442] width 74 height 52
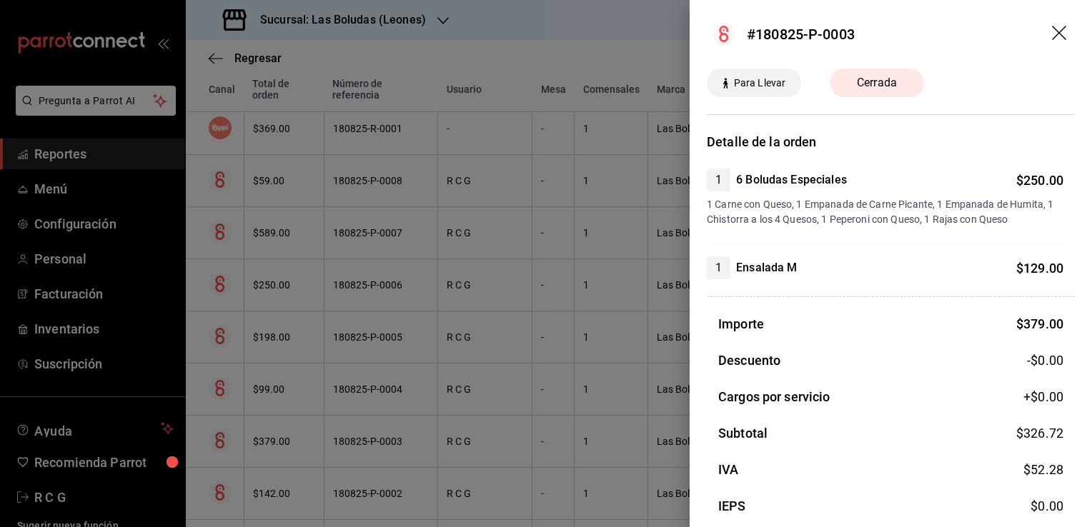
click at [1052, 34] on icon "drag" at bounding box center [1060, 34] width 17 height 17
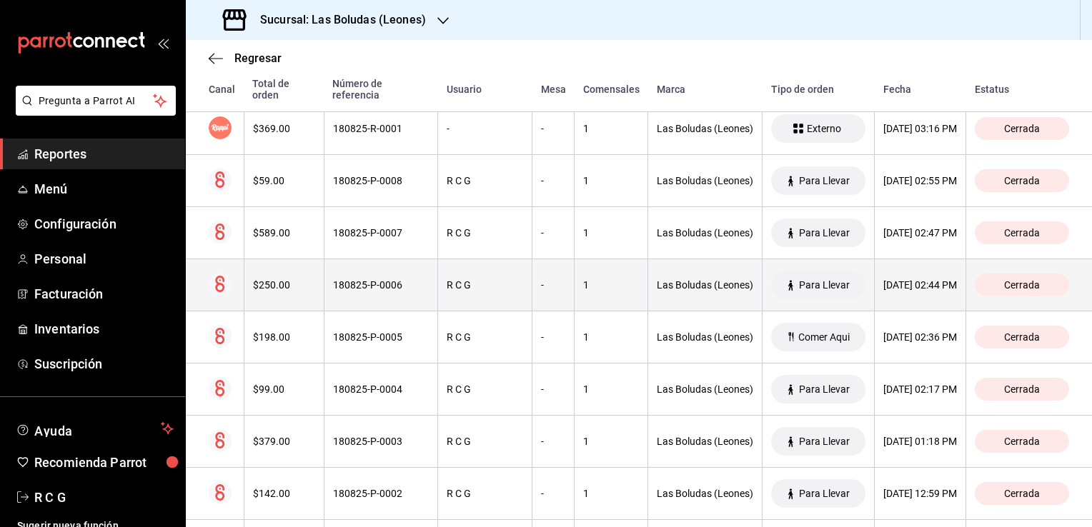
click at [484, 286] on div "R C G" at bounding box center [485, 284] width 76 height 11
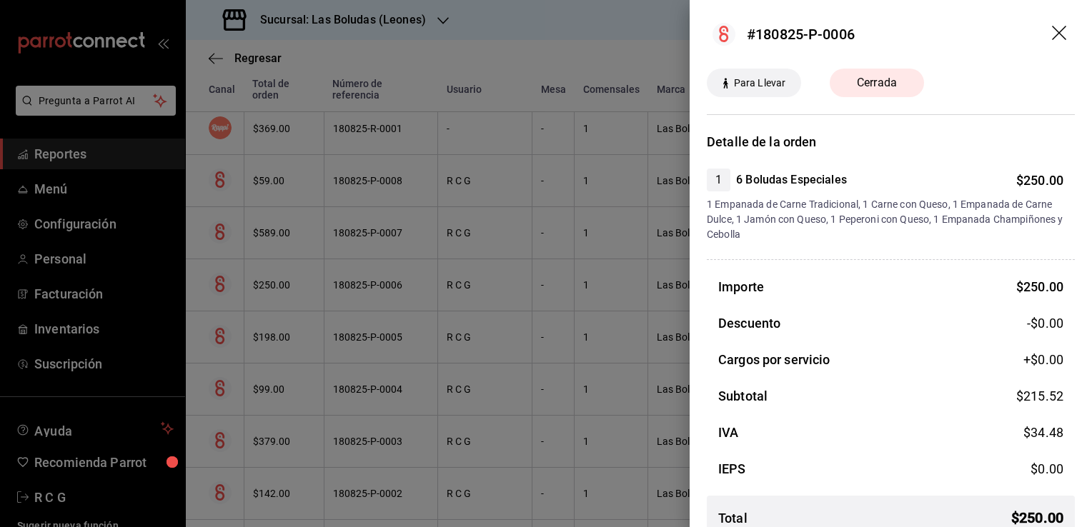
click at [1052, 29] on icon "drag" at bounding box center [1060, 34] width 17 height 17
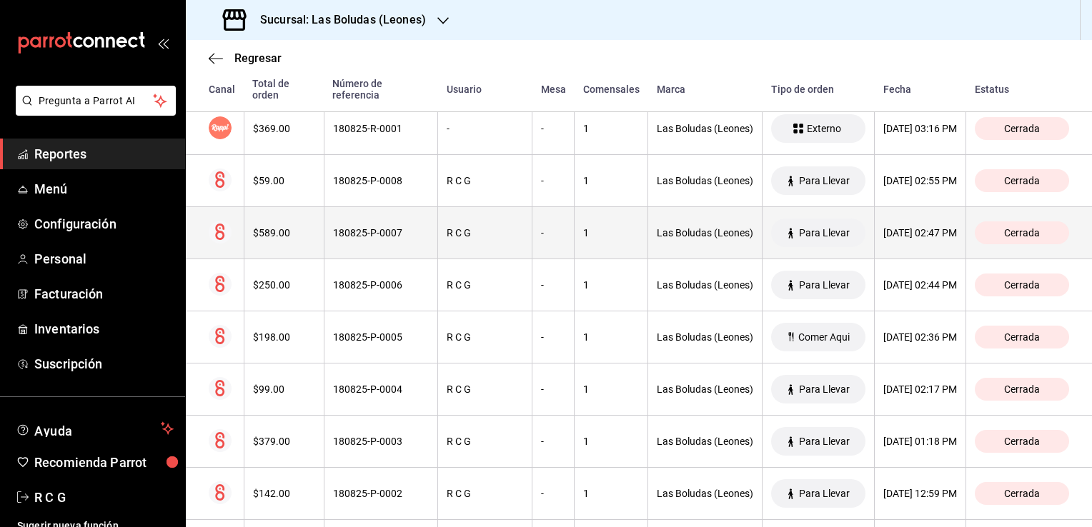
click at [541, 232] on div "-" at bounding box center [553, 232] width 24 height 11
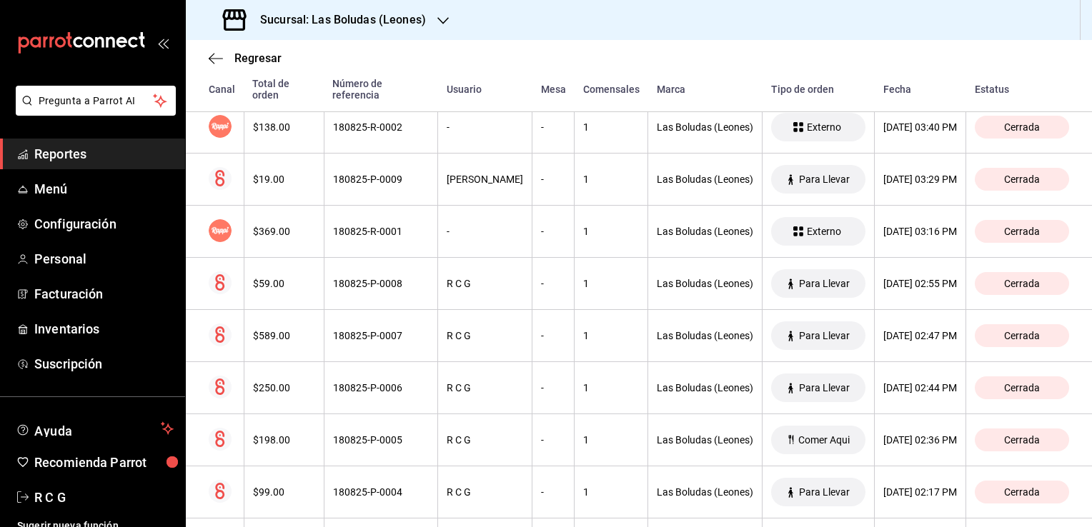
scroll to position [643, 0]
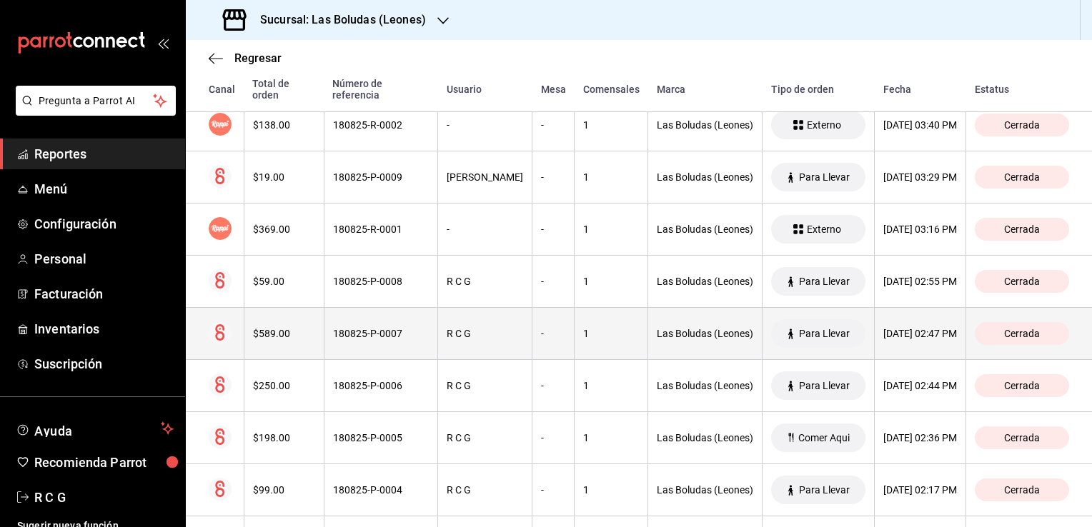
click at [274, 336] on div "$589.00" at bounding box center [284, 333] width 62 height 11
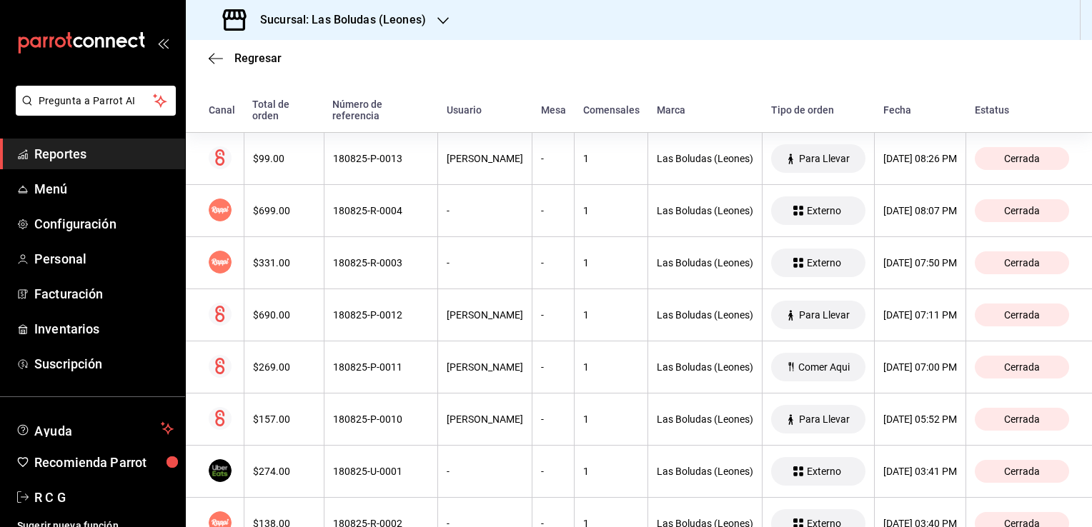
scroll to position [244, 0]
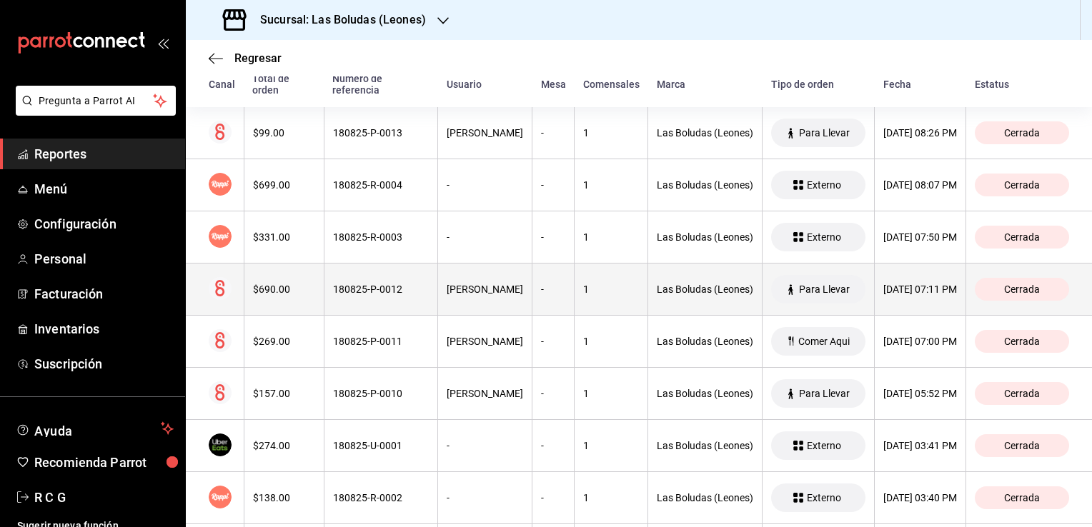
click at [272, 286] on div "$690.00" at bounding box center [284, 289] width 62 height 11
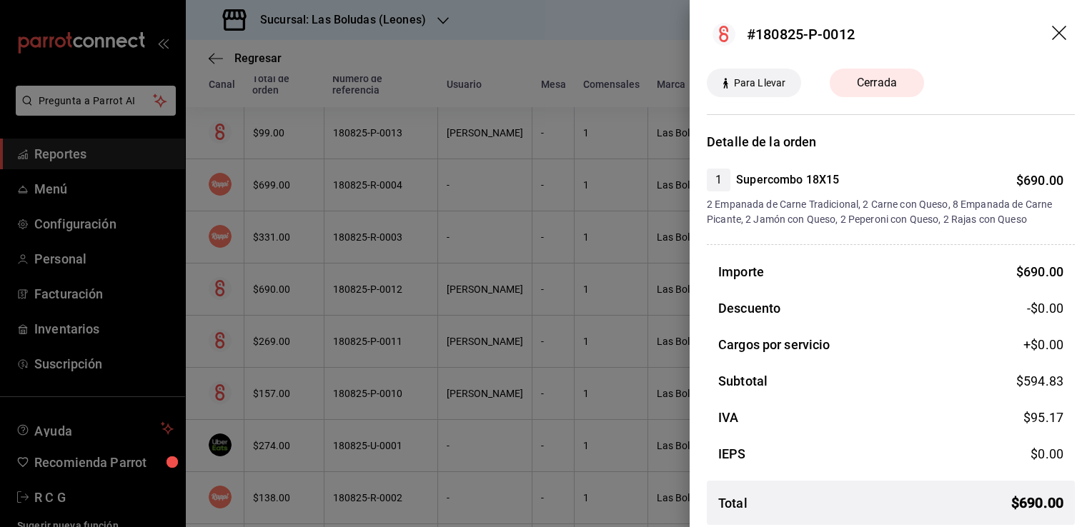
click at [272, 286] on div at bounding box center [546, 263] width 1092 height 527
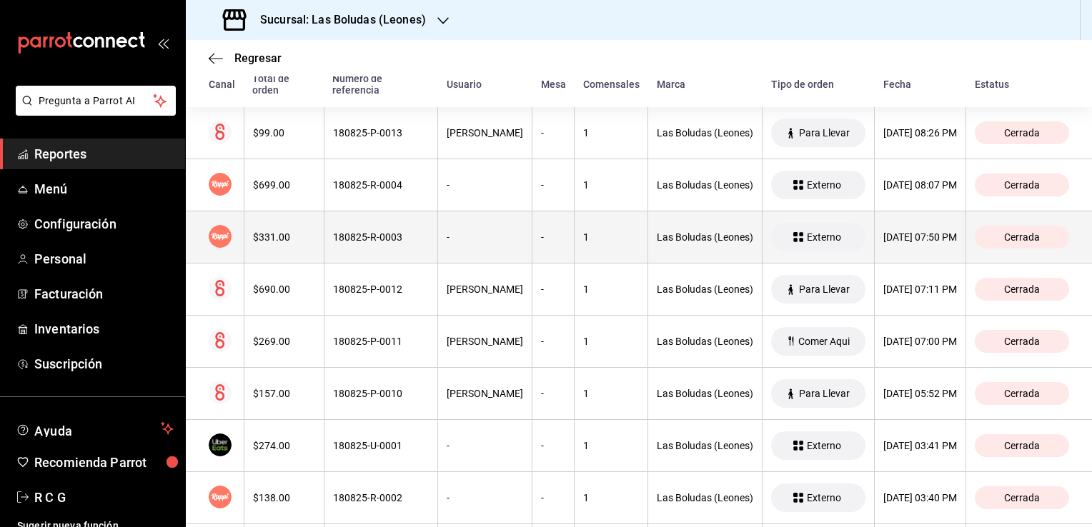
click at [277, 243] on div "$331.00" at bounding box center [284, 237] width 62 height 11
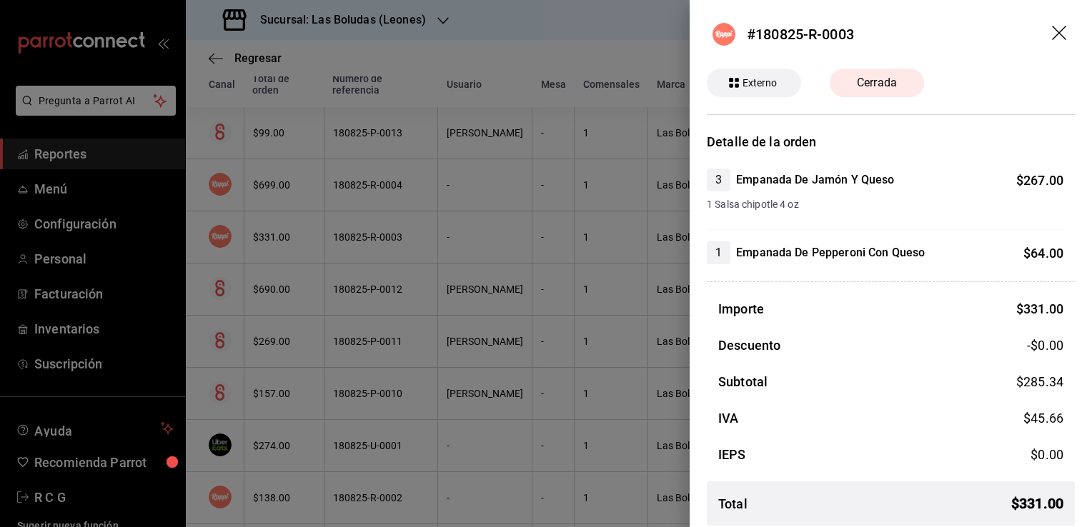
click at [281, 246] on div at bounding box center [546, 263] width 1092 height 527
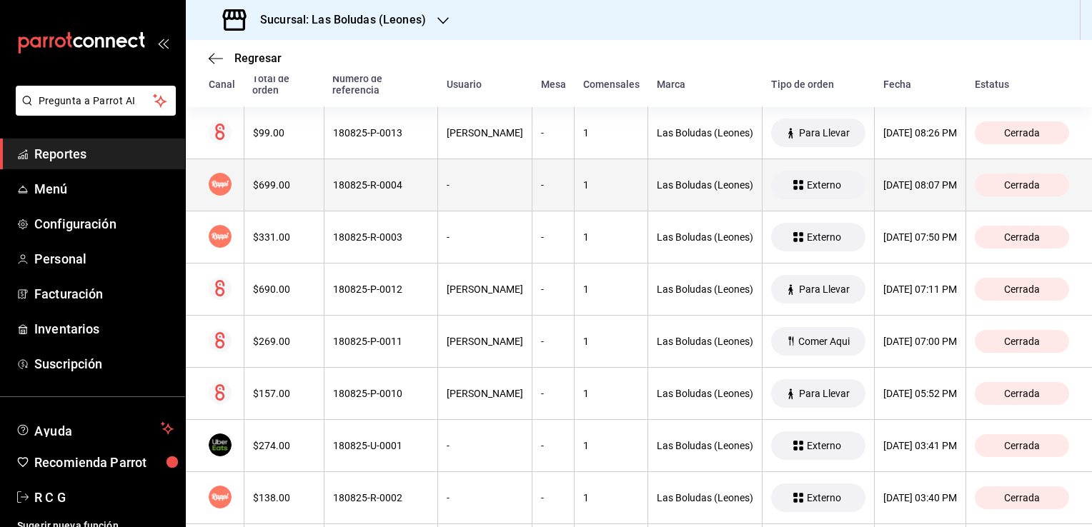
click at [271, 185] on div "$699.00" at bounding box center [284, 184] width 62 height 11
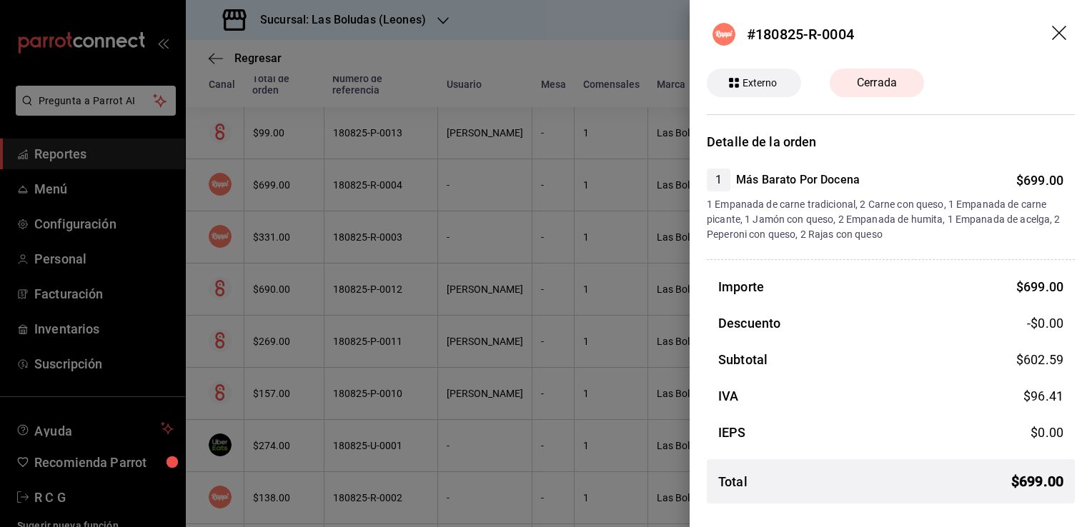
click at [1061, 29] on icon "drag" at bounding box center [1060, 34] width 17 height 17
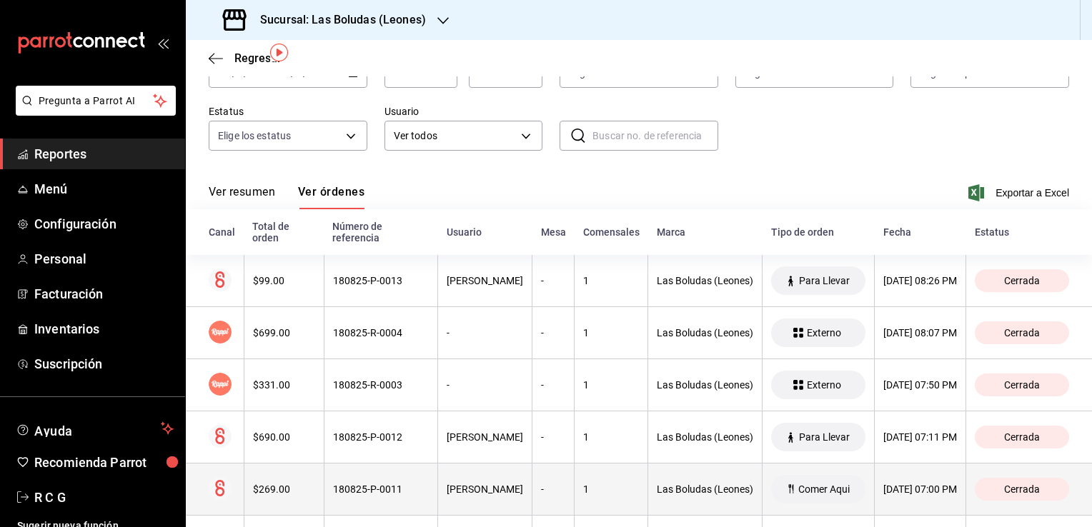
scroll to position [0, 0]
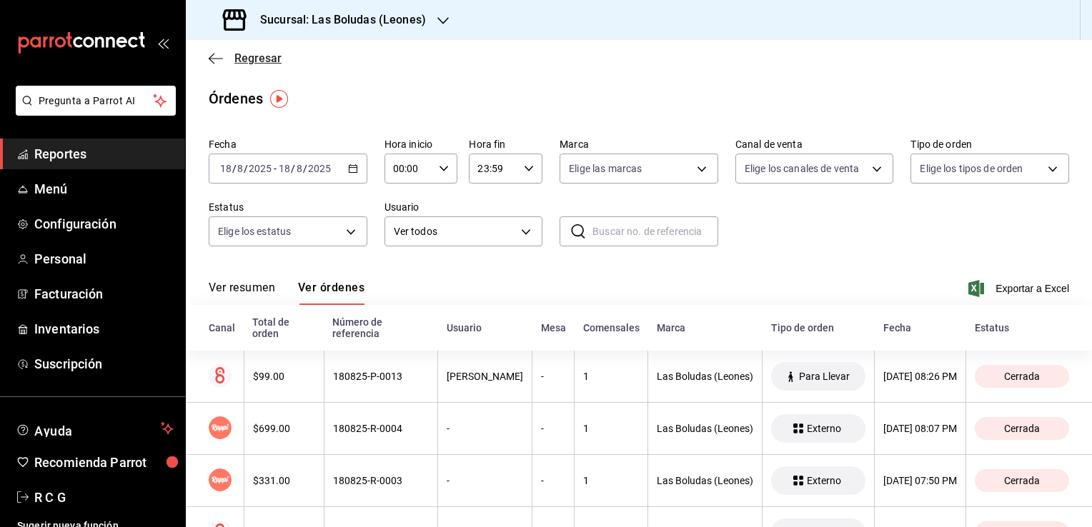
click at [214, 58] on icon "button" at bounding box center [216, 58] width 14 height 1
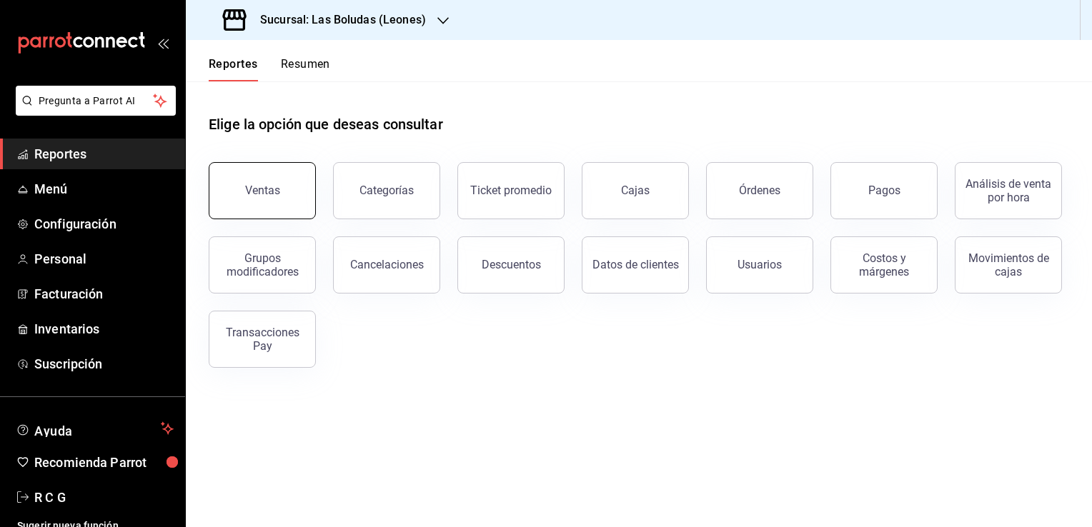
click at [275, 197] on button "Ventas" at bounding box center [262, 190] width 107 height 57
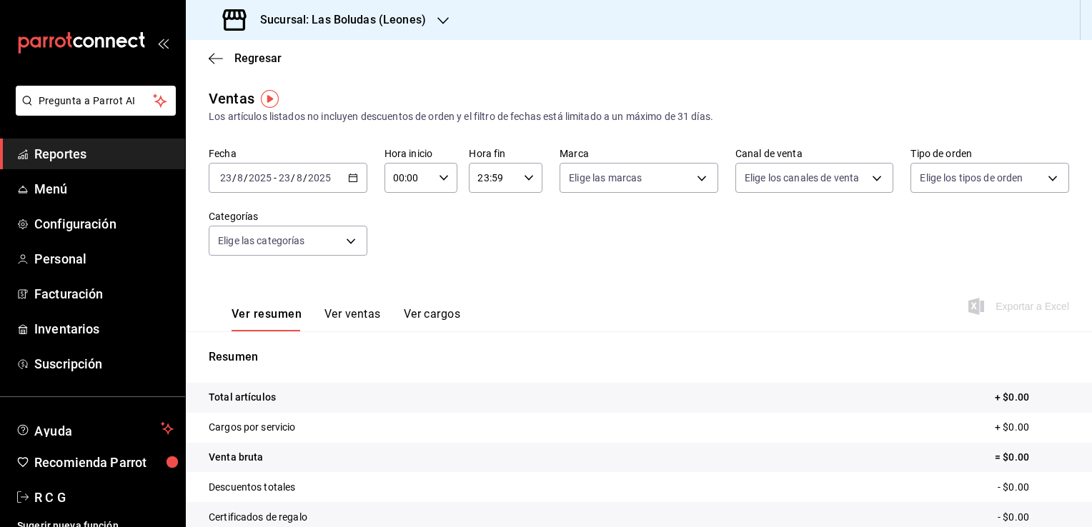
click at [350, 176] on icon "button" at bounding box center [353, 178] width 10 height 10
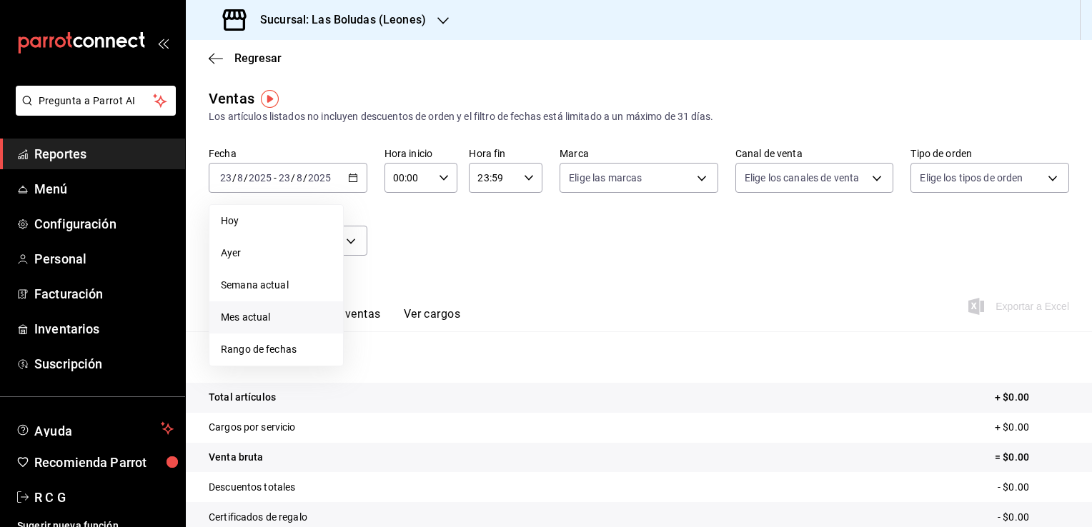
click at [228, 321] on span "Mes actual" at bounding box center [276, 317] width 111 height 15
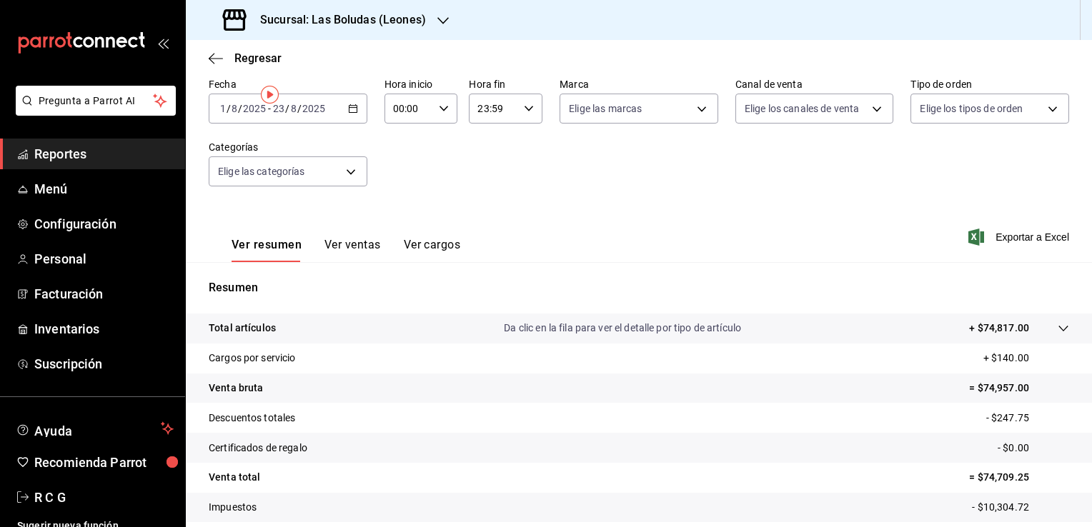
scroll to position [71, 0]
click at [354, 250] on button "Ver ventas" at bounding box center [352, 248] width 56 height 24
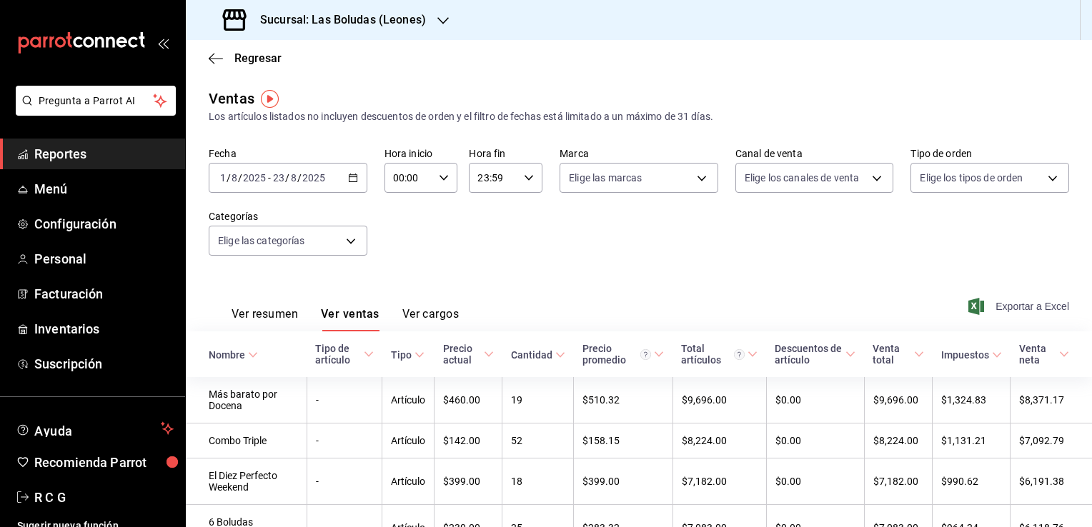
click at [1010, 307] on span "Exportar a Excel" at bounding box center [1020, 306] width 98 height 17
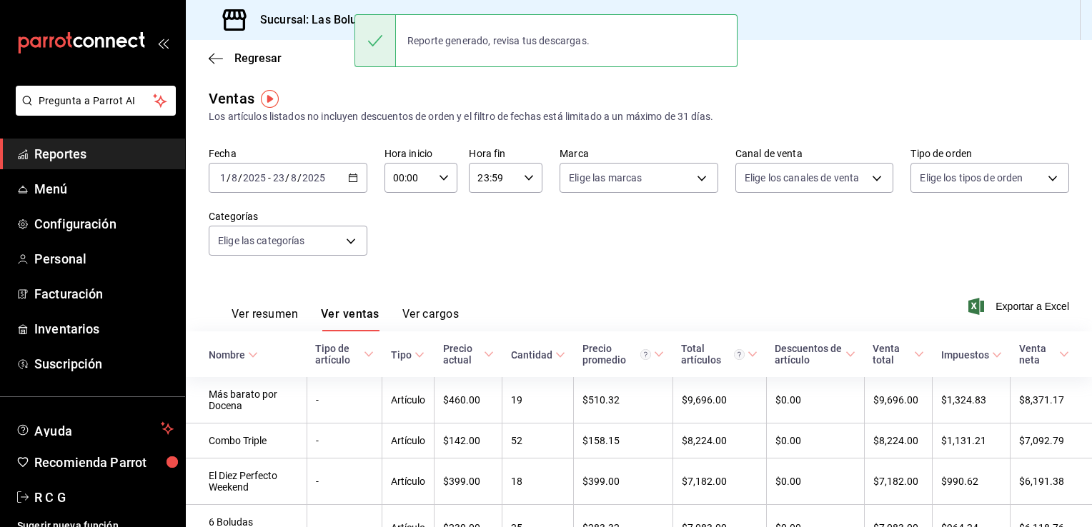
click at [383, 95] on div "Ventas Los artículos listados no incluyen descuentos de orden y el filtro de fe…" at bounding box center [639, 106] width 860 height 36
click at [368, 95] on div "Ventas Los artículos listados no incluyen descuentos de orden y el filtro de fe…" at bounding box center [639, 106] width 860 height 36
